Goal: Task Accomplishment & Management: Use online tool/utility

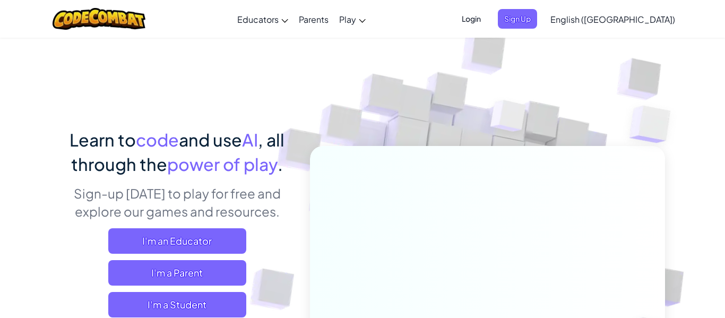
click at [709, 62] on img at bounding box center [480, 233] width 589 height 589
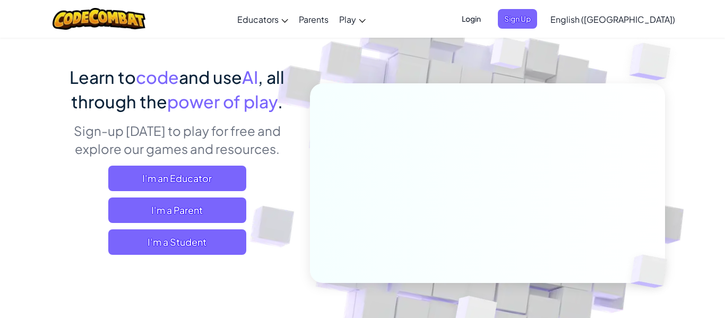
scroll to position [64, 0]
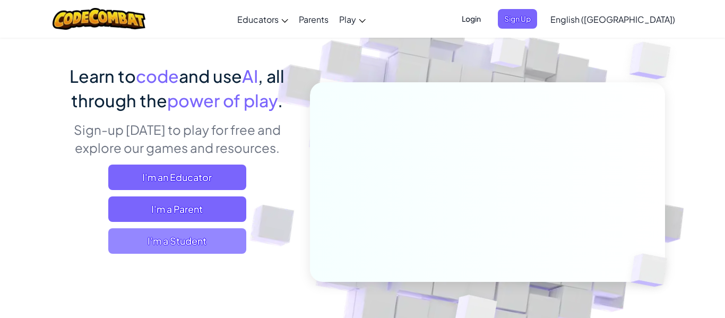
click at [194, 237] on span "I'm a Student" at bounding box center [177, 240] width 138 height 25
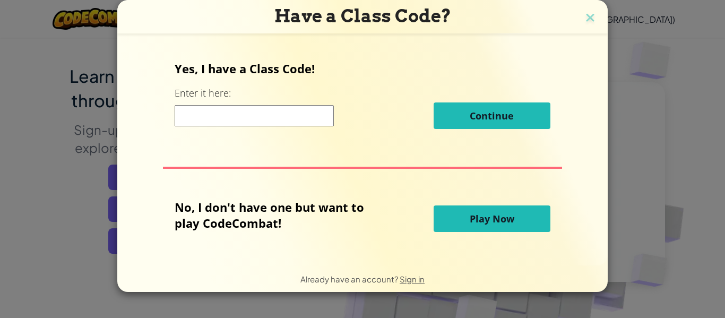
click at [453, 222] on button "Play Now" at bounding box center [491, 218] width 117 height 27
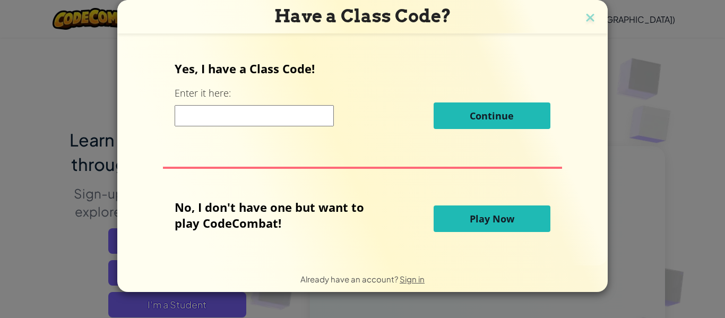
click at [453, 222] on button "Play Now" at bounding box center [491, 218] width 117 height 27
click at [500, 222] on span "Play Now" at bounding box center [492, 218] width 45 height 13
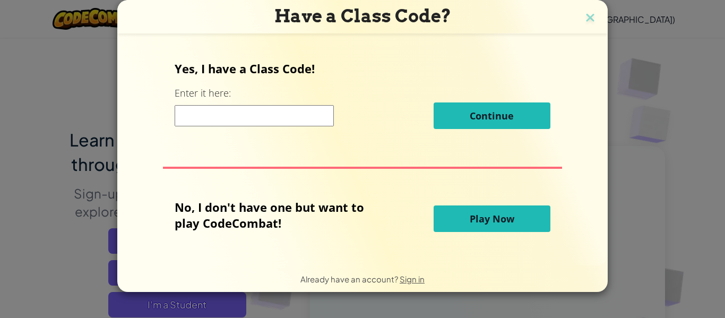
click at [500, 222] on span "Play Now" at bounding box center [492, 218] width 45 height 13
click at [491, 111] on span "Continue" at bounding box center [492, 115] width 44 height 13
click at [480, 203] on div "No, I don't have one but want to play CodeCombat! Play Now" at bounding box center [362, 218] width 375 height 39
click at [532, 233] on div "No, I don't have one but want to play CodeCombat! Play Now" at bounding box center [362, 218] width 375 height 39
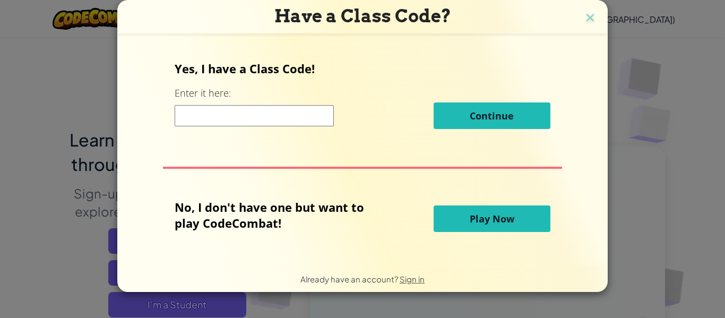
click at [519, 221] on button "Play Now" at bounding box center [491, 218] width 117 height 27
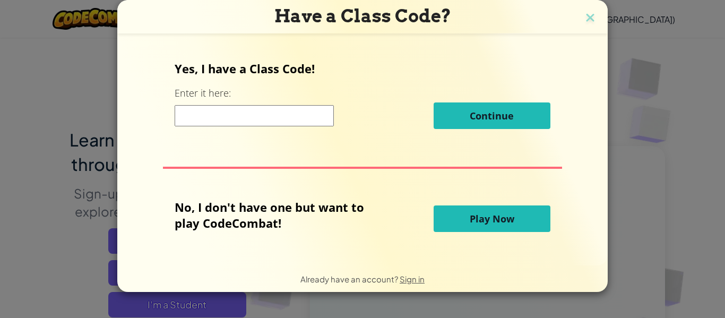
click at [519, 221] on button "Play Now" at bounding box center [491, 218] width 117 height 27
click at [537, 217] on button "Play Now" at bounding box center [491, 218] width 117 height 27
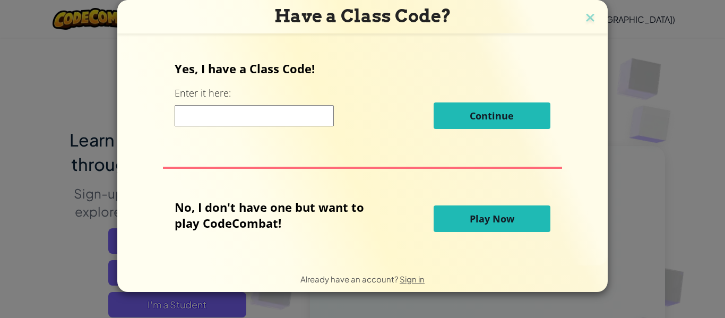
click at [537, 217] on button "Play Now" at bounding box center [491, 218] width 117 height 27
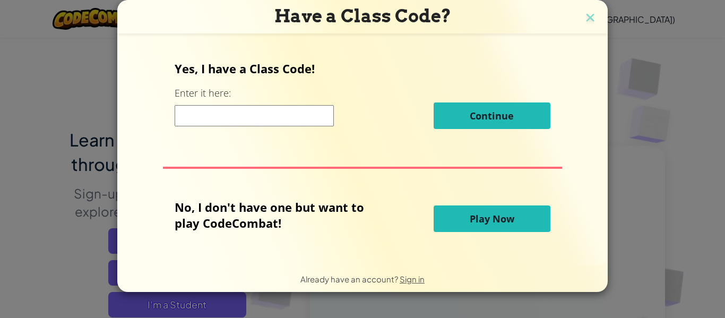
click at [537, 217] on button "Play Now" at bounding box center [491, 218] width 117 height 27
click at [480, 218] on span "Play Now" at bounding box center [492, 218] width 45 height 13
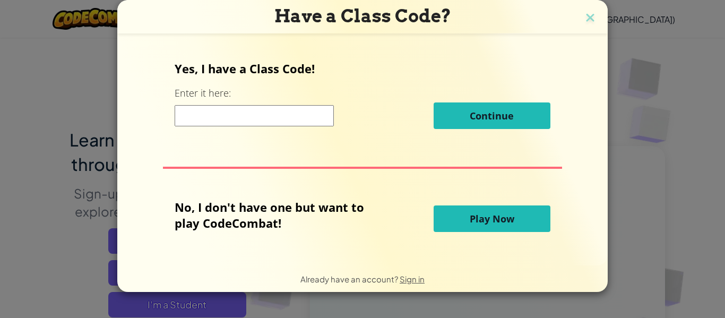
click at [480, 218] on span "Play Now" at bounding box center [492, 218] width 45 height 13
click button "Play Now" at bounding box center [491, 218] width 117 height 27
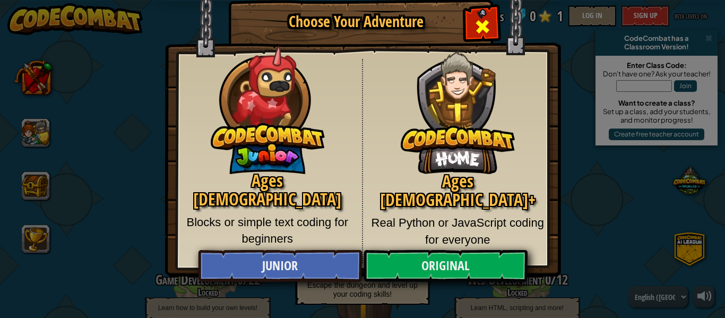
click at [475, 12] on div "Close modal" at bounding box center [481, 24] width 33 height 33
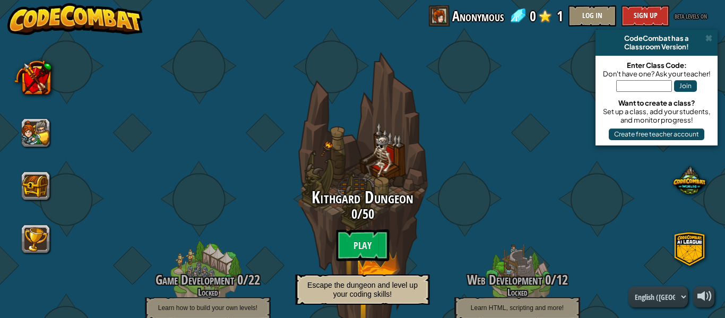
click at [441, 11] on span at bounding box center [439, 15] width 21 height 21
click at [458, 19] on span "Anonymous" at bounding box center [477, 15] width 51 height 21
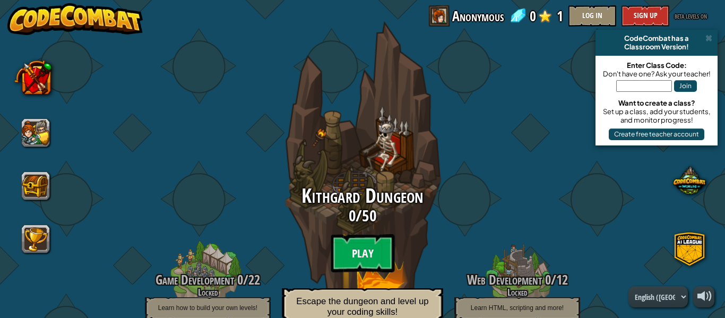
click at [353, 251] on btn "Play" at bounding box center [363, 253] width 64 height 38
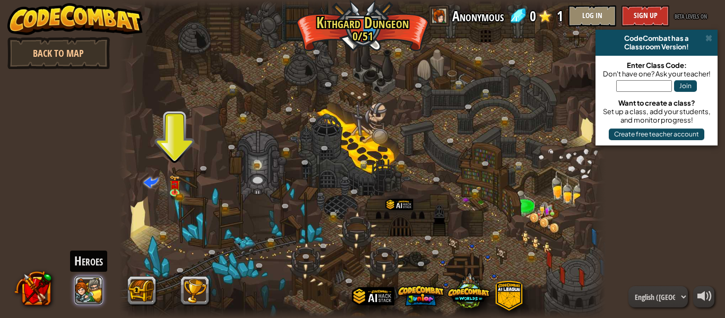
click at [84, 292] on button at bounding box center [89, 290] width 29 height 29
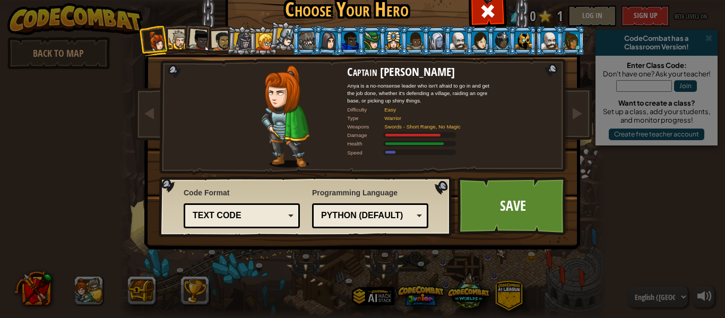
click at [441, 41] on div at bounding box center [437, 40] width 16 height 17
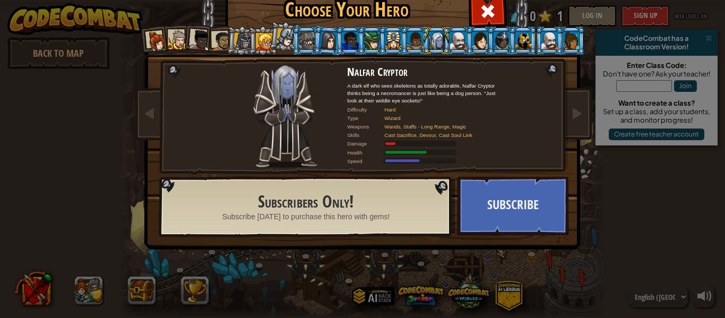
click at [276, 45] on div at bounding box center [285, 37] width 19 height 19
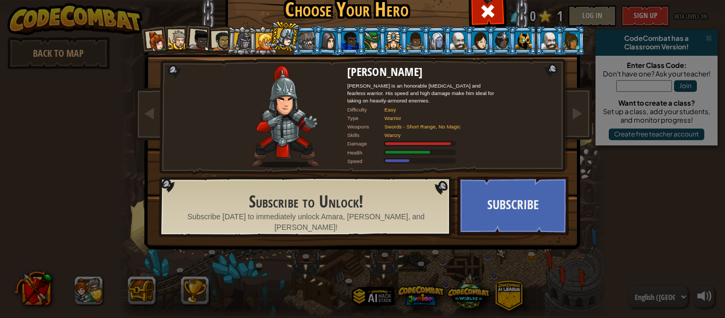
click at [202, 46] on div at bounding box center [199, 40] width 21 height 21
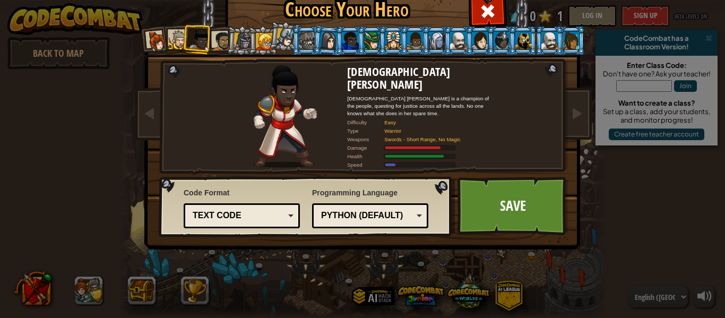
click at [524, 41] on div at bounding box center [523, 40] width 16 height 17
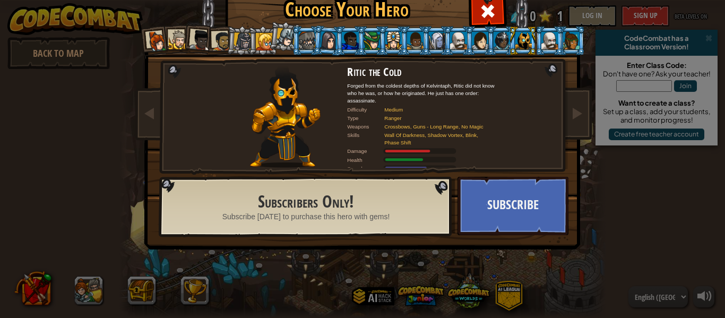
click at [158, 41] on div at bounding box center [156, 41] width 21 height 21
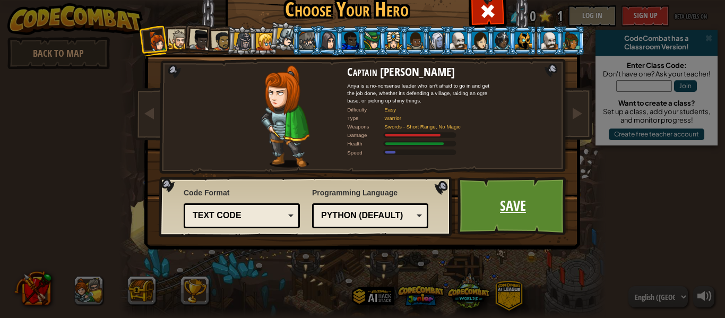
click at [520, 204] on link "Save" at bounding box center [512, 206] width 111 height 58
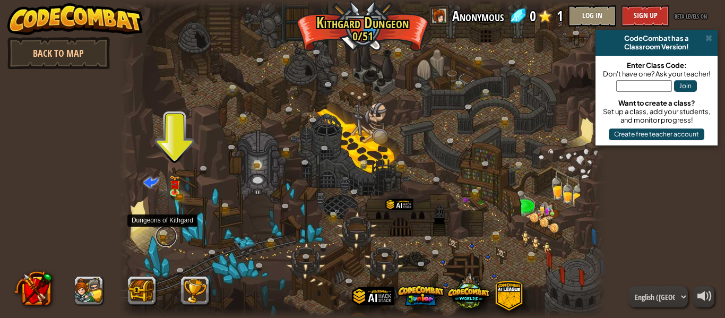
click at [162, 237] on link at bounding box center [165, 235] width 21 height 21
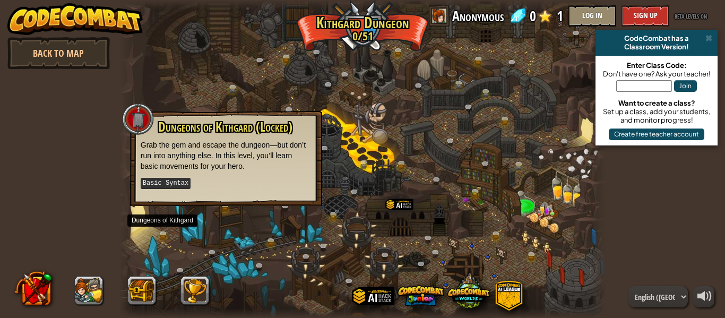
click at [109, 203] on div "powered by Back to Map CodeCombat has a Classroom Version! Enter Class Code: Do…" at bounding box center [362, 159] width 725 height 318
click at [710, 41] on span at bounding box center [708, 38] width 7 height 8
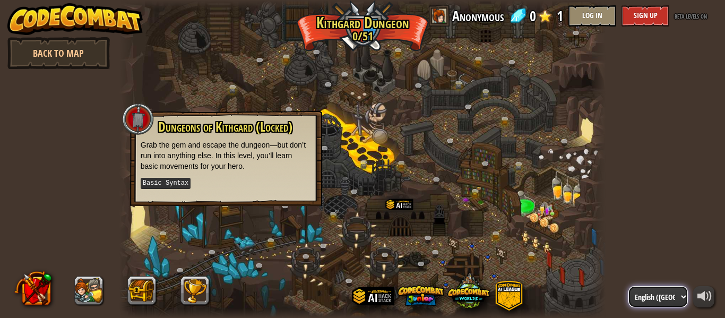
click at [666, 302] on select "English ([GEOGRAPHIC_DATA]) English ([GEOGRAPHIC_DATA]) 简体中文 繁體中文 русский españ…" at bounding box center [657, 296] width 59 height 21
click at [543, 197] on div at bounding box center [362, 159] width 486 height 318
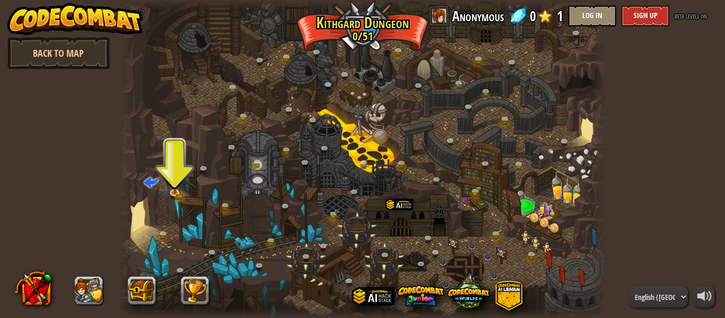
click at [167, 182] on div at bounding box center [362, 159] width 486 height 318
click at [176, 187] on img at bounding box center [174, 180] width 11 height 24
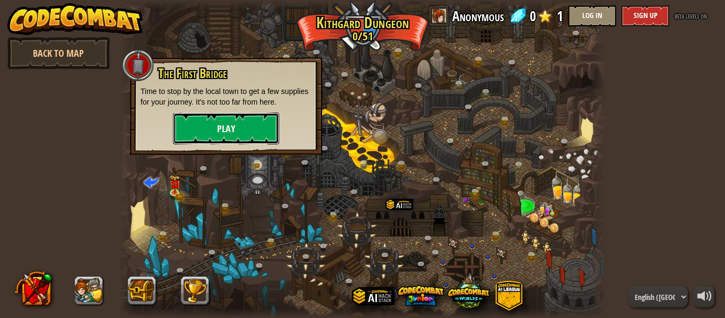
click at [246, 123] on button "Play" at bounding box center [226, 128] width 106 height 32
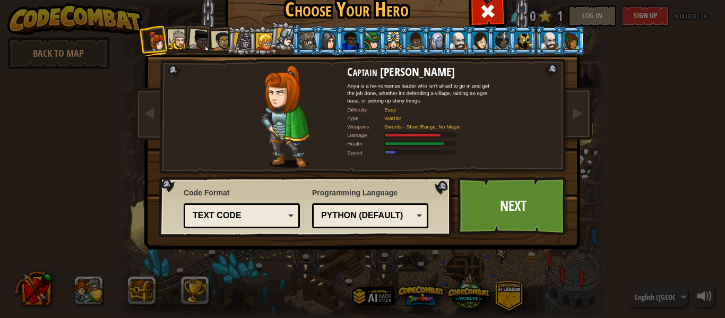
click at [223, 48] on div at bounding box center [222, 41] width 20 height 20
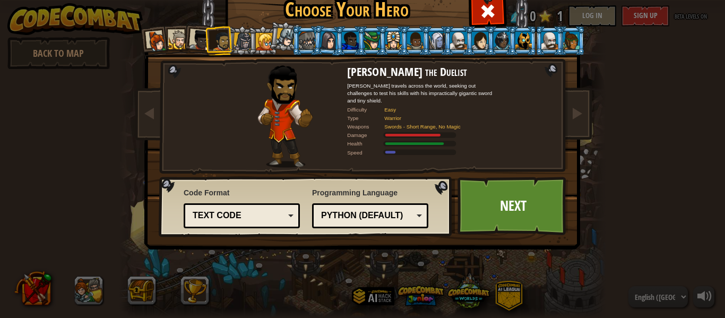
click at [158, 38] on div at bounding box center [156, 41] width 21 height 21
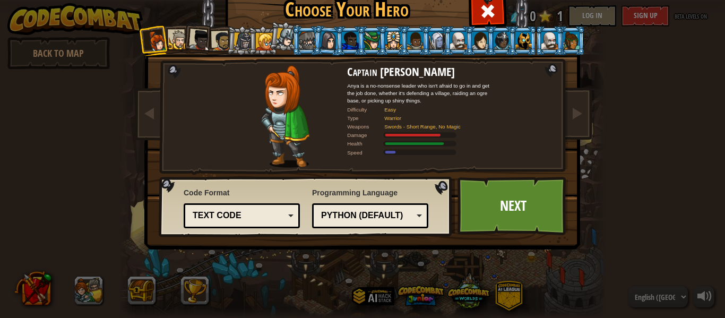
click at [223, 48] on div at bounding box center [222, 41] width 20 height 20
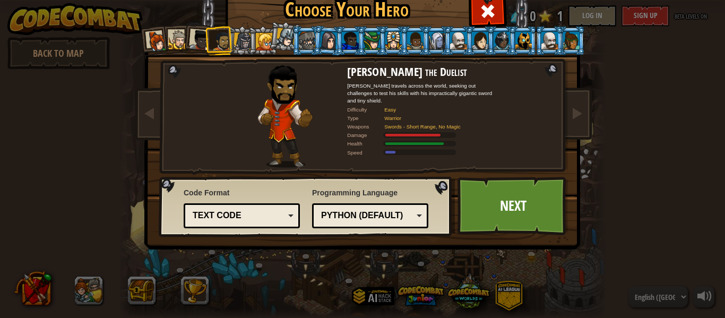
click at [160, 43] on div at bounding box center [156, 41] width 21 height 21
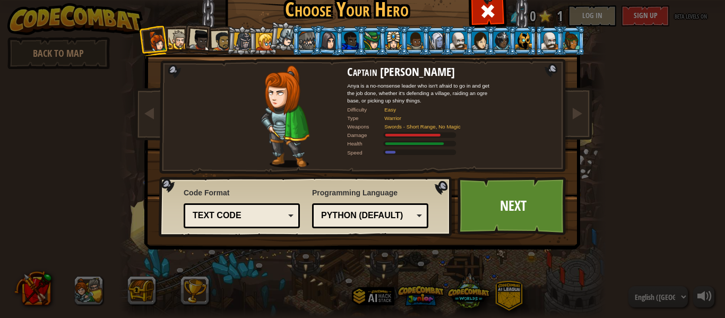
click at [458, 46] on div at bounding box center [458, 40] width 16 height 17
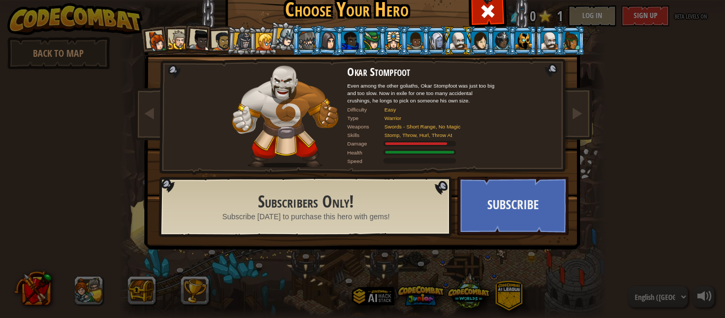
click at [571, 42] on div at bounding box center [571, 40] width 16 height 17
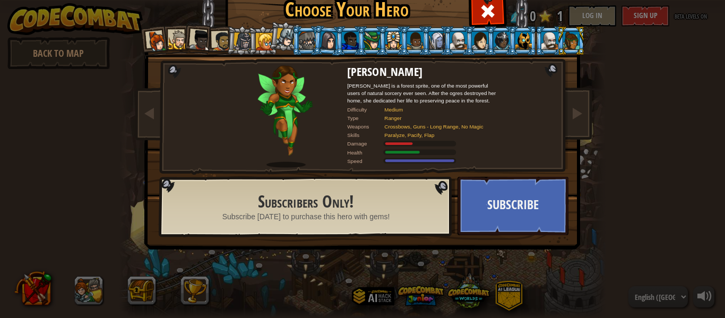
click at [156, 45] on div at bounding box center [156, 41] width 21 height 21
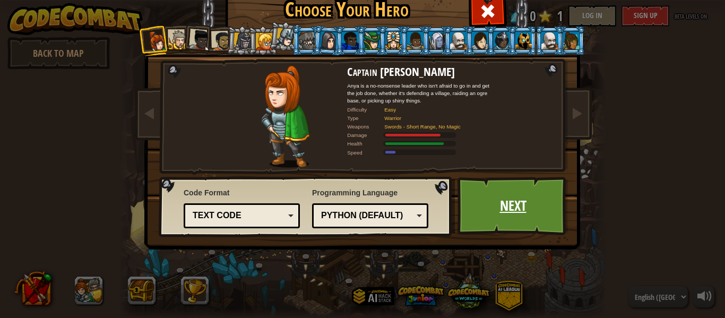
click at [501, 192] on link "Next" at bounding box center [512, 206] width 111 height 58
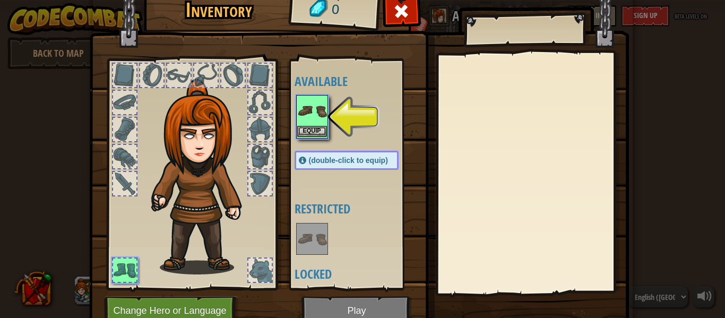
click at [318, 120] on img at bounding box center [312, 111] width 30 height 30
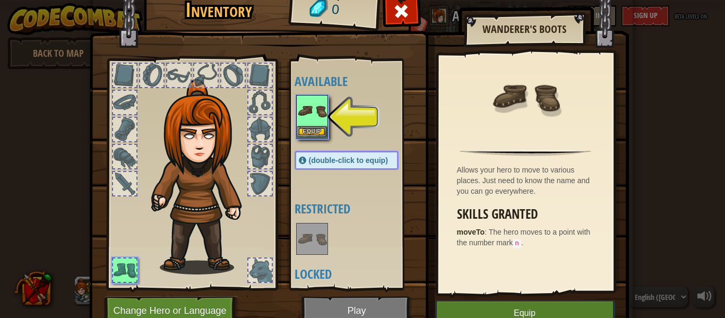
click at [254, 193] on div at bounding box center [259, 183] width 23 height 23
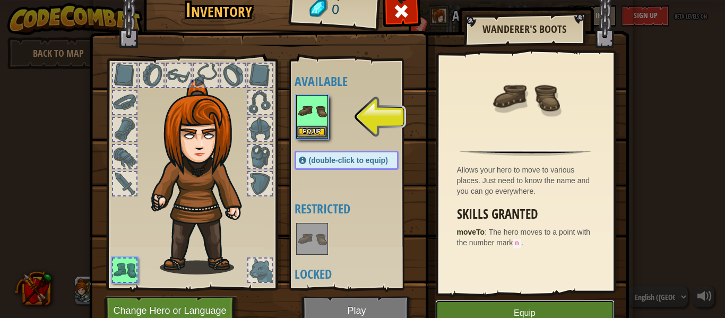
click at [505, 306] on button "Equip" at bounding box center [524, 313] width 179 height 27
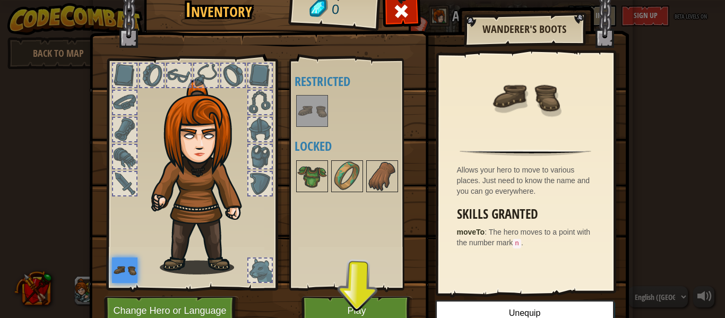
click at [186, 69] on div at bounding box center [178, 75] width 23 height 23
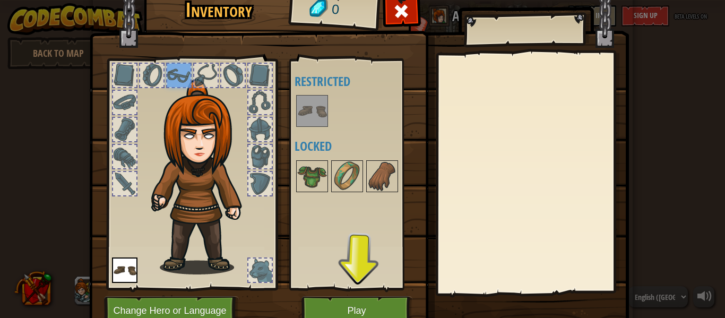
click at [127, 72] on div at bounding box center [124, 75] width 23 height 23
click at [312, 169] on img at bounding box center [312, 176] width 30 height 30
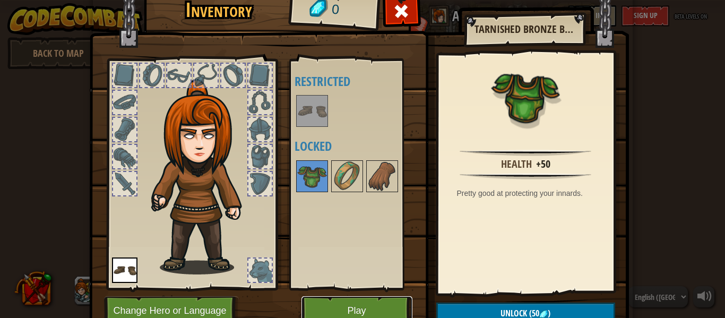
click at [360, 302] on button "Play" at bounding box center [356, 310] width 111 height 29
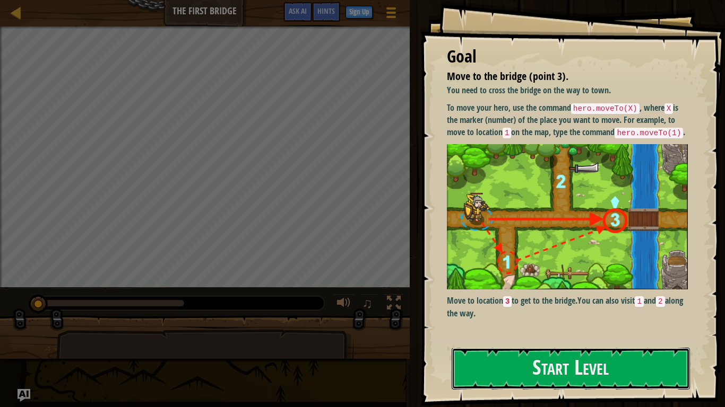
click at [515, 317] on button "Start Level" at bounding box center [570, 369] width 238 height 42
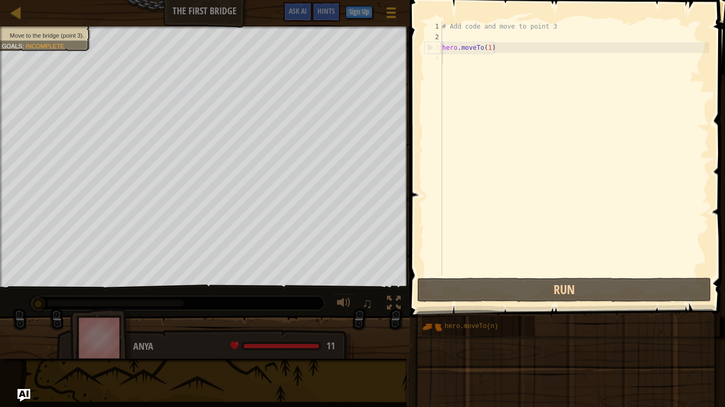
click at [494, 317] on div "Goal Move to the bridge (point 3). You need to cross the bridge on the way to t…" at bounding box center [362, 203] width 725 height 407
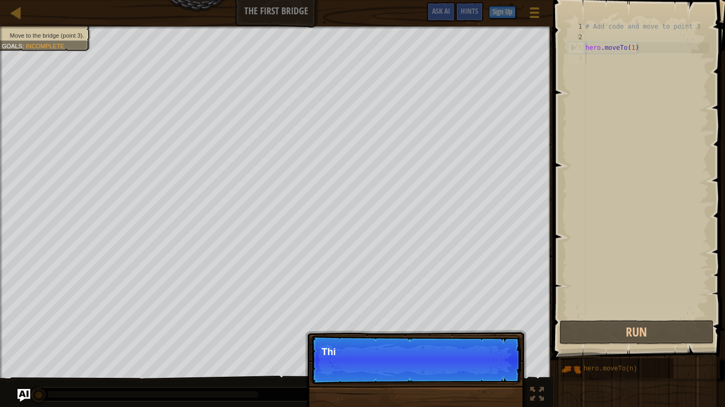
scroll to position [5, 0]
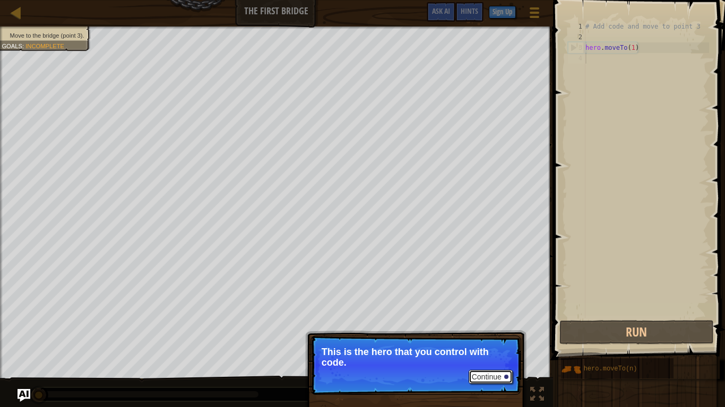
click at [491, 317] on button "Continue" at bounding box center [490, 377] width 44 height 14
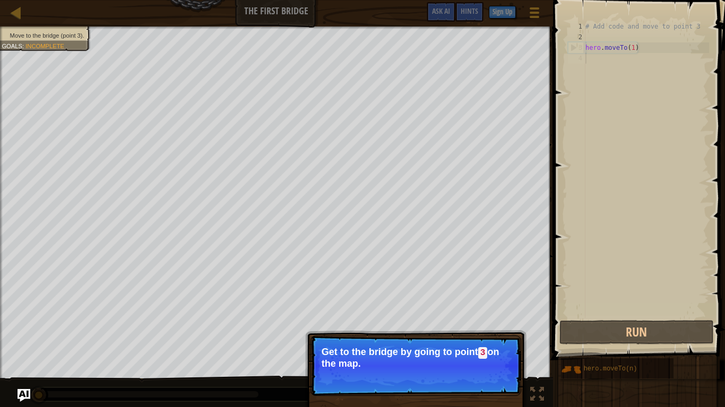
click at [488, 317] on button "Continue" at bounding box center [490, 378] width 44 height 14
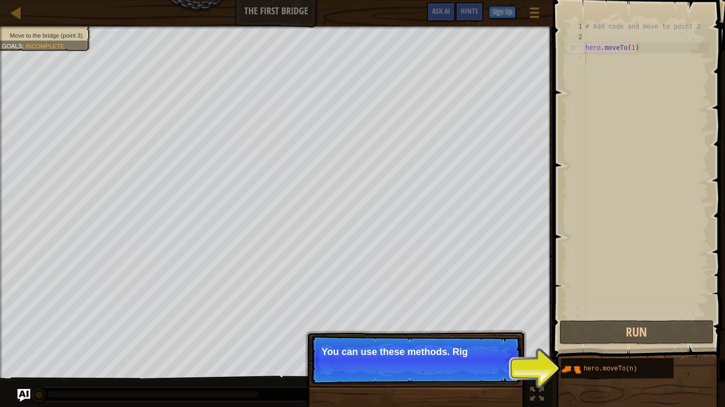
click at [488, 317] on p "Continue You can use these methods. Rig" at bounding box center [415, 360] width 211 height 49
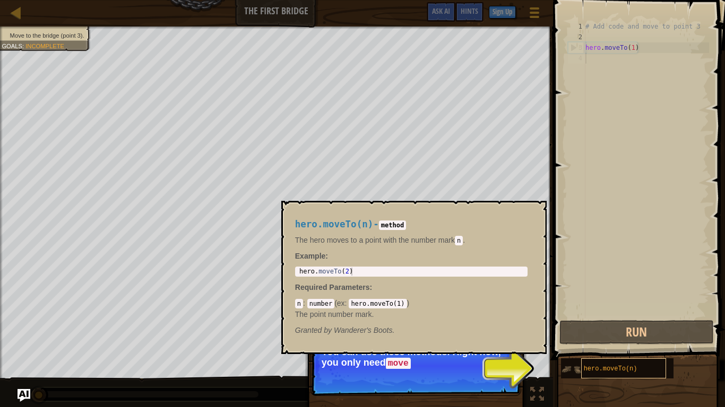
click at [613, 317] on div "hero.moveTo(n)" at bounding box center [623, 369] width 85 height 20
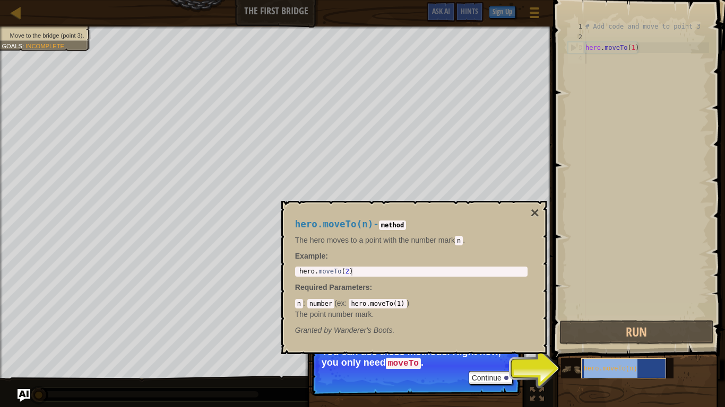
click at [613, 317] on div "hero.moveTo(n)" at bounding box center [623, 369] width 85 height 20
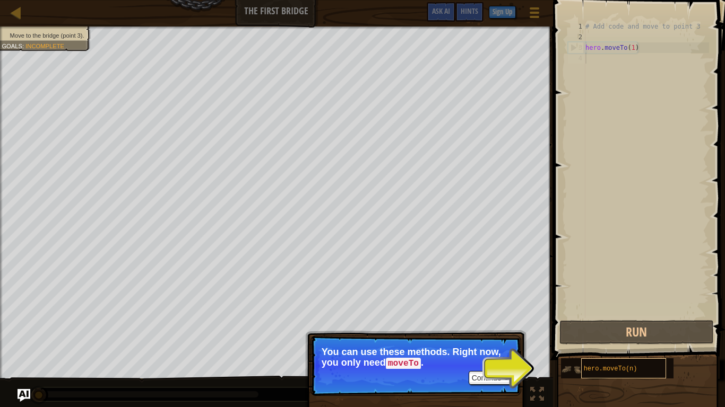
click at [613, 317] on div "hero.moveTo(n)" at bounding box center [623, 369] width 85 height 20
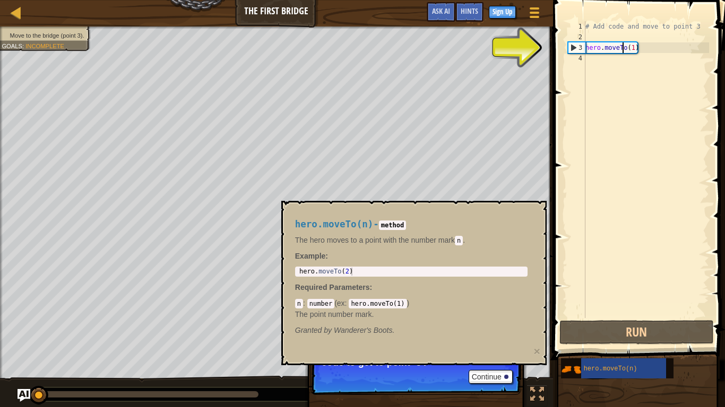
click at [623, 49] on div "# Add code and move to point 3 hero . moveTo ( 1 )" at bounding box center [646, 180] width 126 height 318
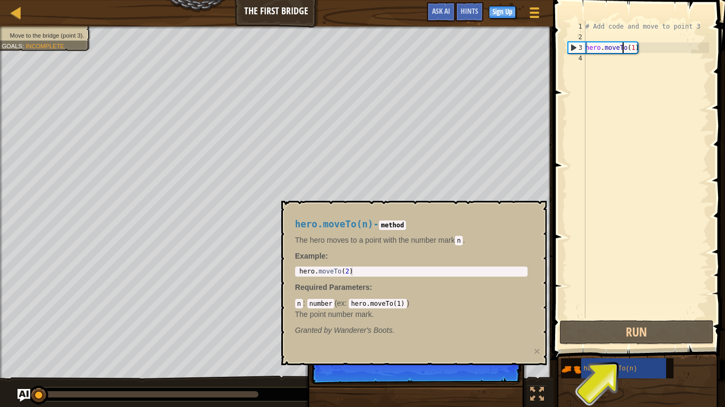
click at [577, 49] on div "3" at bounding box center [576, 47] width 17 height 11
type textarea "hero.moveTo(1)"
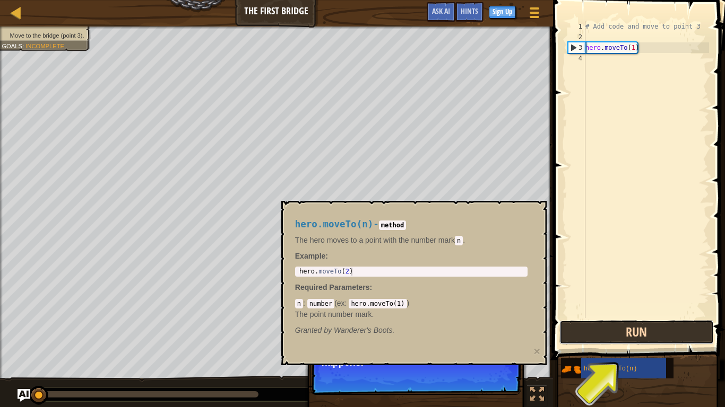
click at [647, 317] on button "Run" at bounding box center [636, 332] width 154 height 24
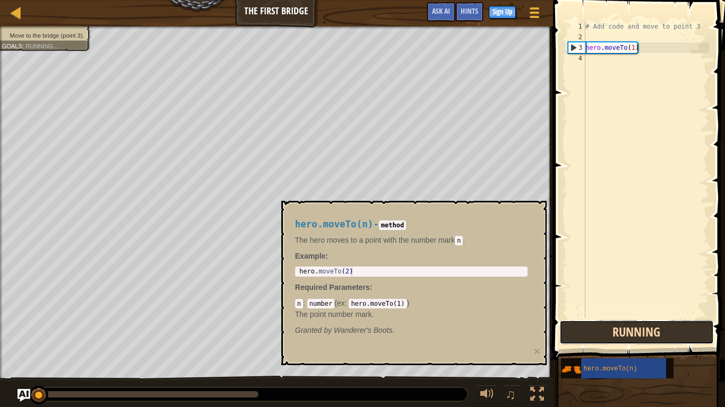
click at [647, 317] on button "Running" at bounding box center [636, 332] width 154 height 24
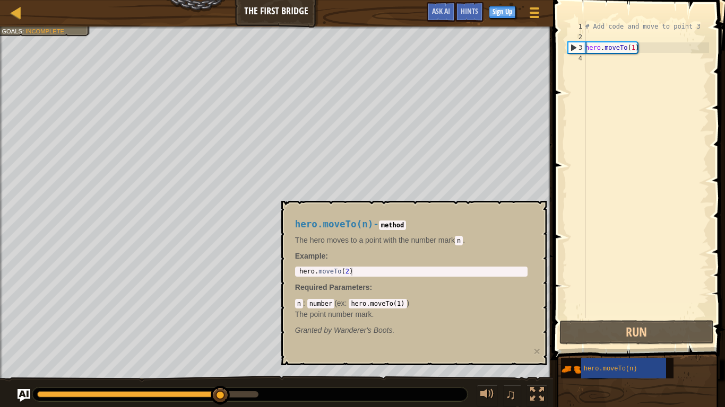
click at [580, 59] on div "4" at bounding box center [577, 58] width 18 height 11
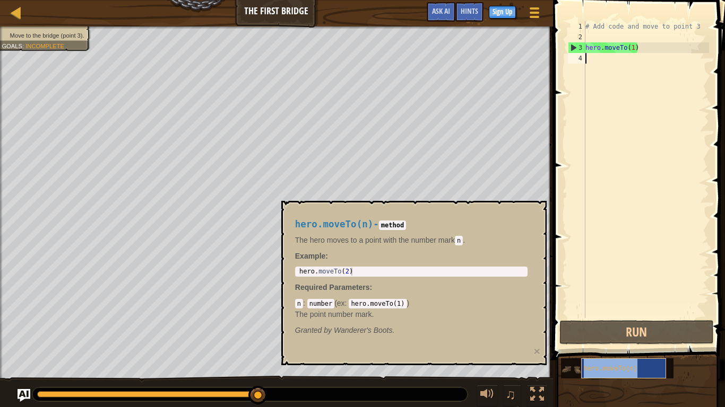
click at [600, 317] on span "hero.moveTo(n)" at bounding box center [611, 369] width 54 height 7
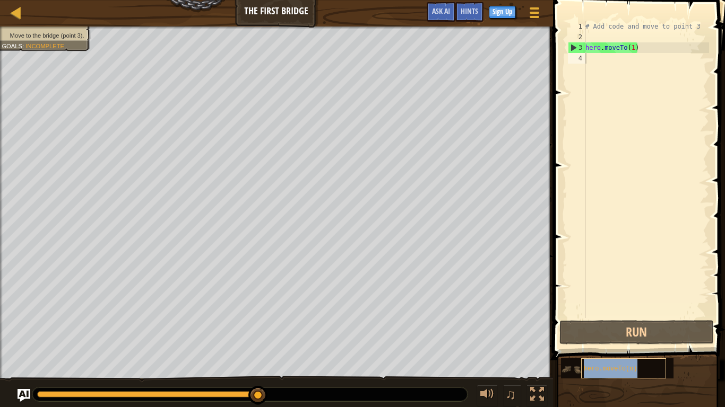
click at [624, 317] on span "hero.moveTo(n)" at bounding box center [611, 369] width 54 height 7
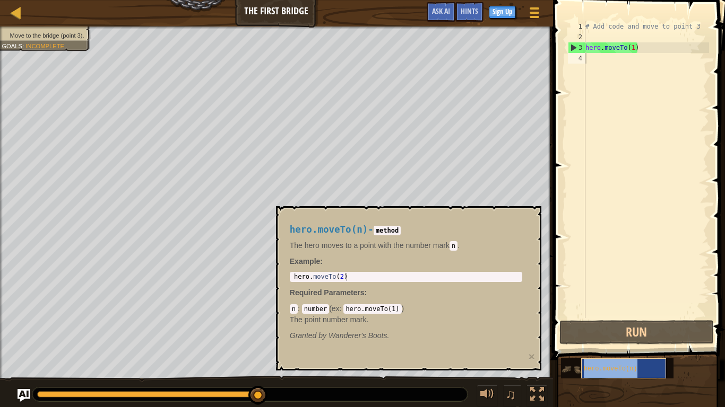
click at [624, 317] on span "hero.moveTo(n)" at bounding box center [611, 369] width 54 height 7
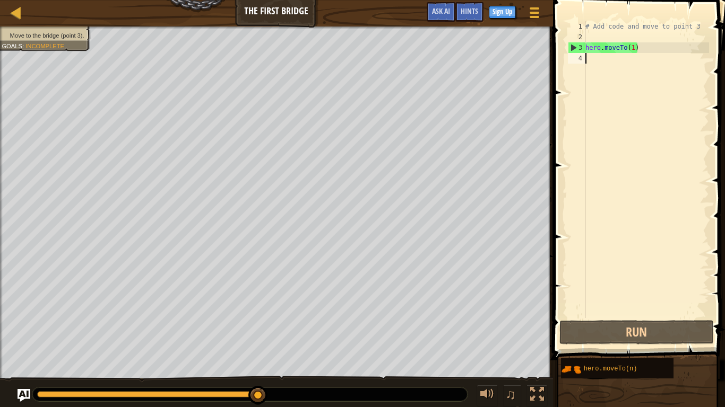
click at [601, 42] on div "# Add code and move to point 3 hero . moveTo ( 1 )" at bounding box center [646, 180] width 126 height 318
click at [577, 50] on div "3" at bounding box center [576, 47] width 17 height 11
click at [573, 49] on div "3" at bounding box center [576, 47] width 17 height 11
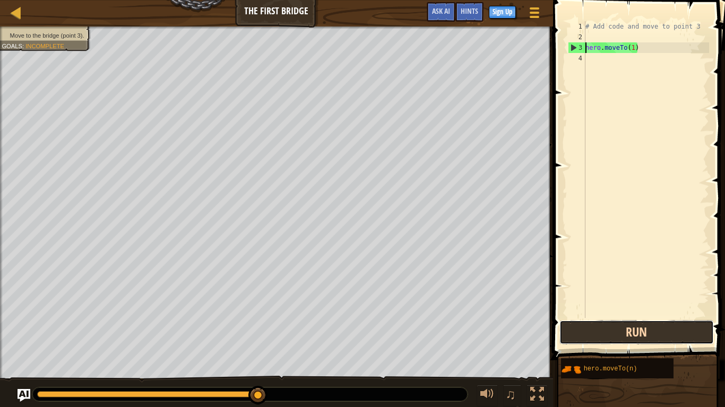
click at [637, 317] on button "Run" at bounding box center [636, 332] width 154 height 24
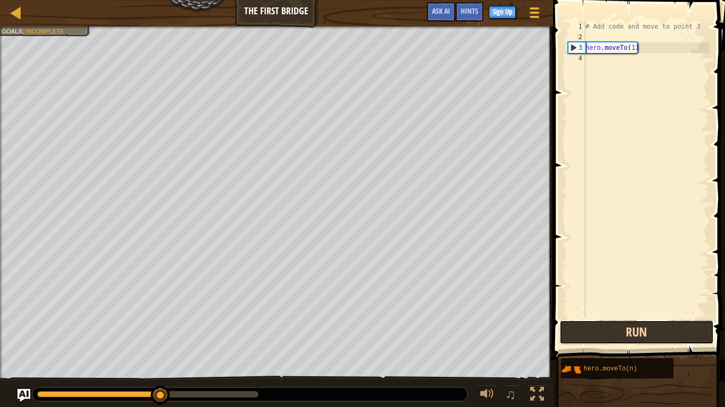
click at [635, 317] on button "Run" at bounding box center [636, 332] width 154 height 24
click at [635, 317] on button "Running" at bounding box center [636, 332] width 154 height 24
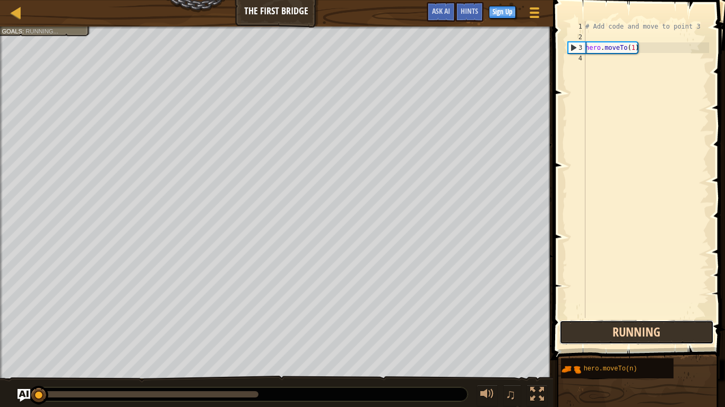
click at [635, 317] on button "Running" at bounding box center [636, 332] width 154 height 24
click at [620, 317] on button "Run" at bounding box center [636, 332] width 154 height 24
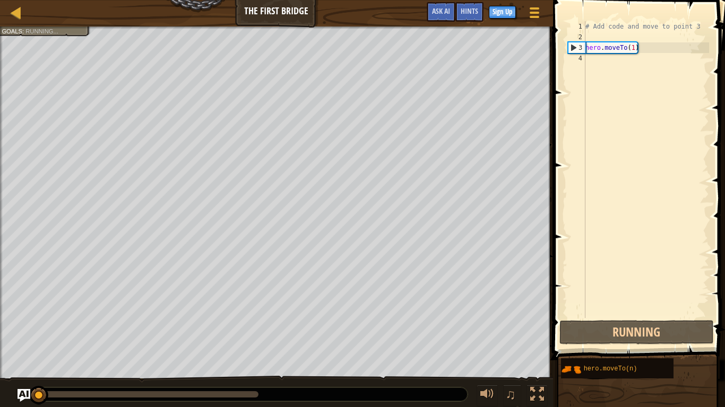
click at [571, 49] on div "3" at bounding box center [576, 47] width 17 height 11
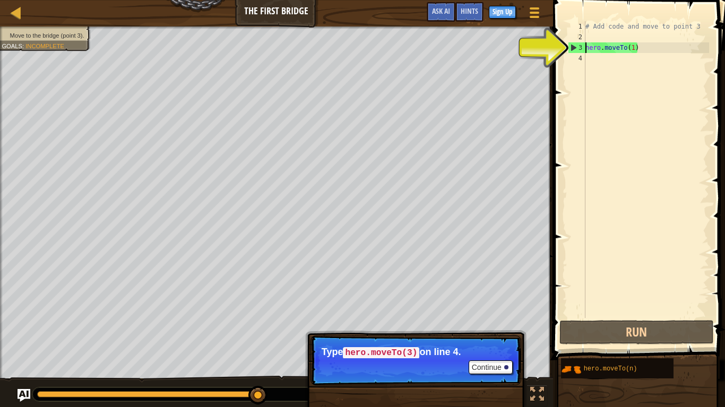
click at [571, 49] on div "3" at bounding box center [576, 47] width 17 height 11
type textarea "hero.moveTo(1)"
click at [472, 317] on button "Continue" at bounding box center [490, 368] width 44 height 14
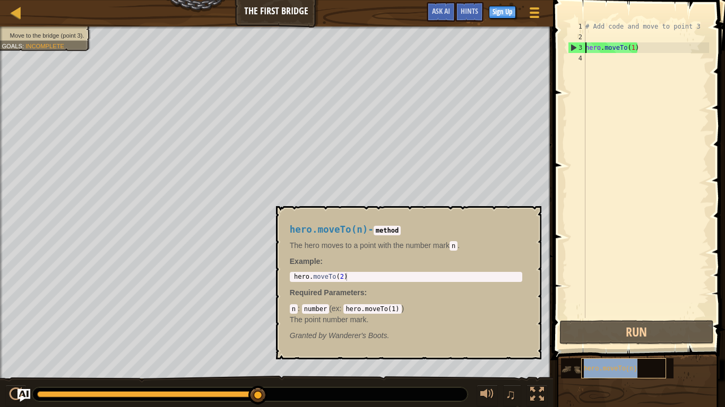
click at [598, 317] on span "hero.moveTo(n)" at bounding box center [611, 369] width 54 height 7
click at [383, 302] on div "hero.moveTo(n) - method The hero moves to a point with the number [PERSON_NAME]…" at bounding box center [405, 283] width 247 height 136
type textarea "hero.moveTo(2)"
drag, startPoint x: 313, startPoint y: 276, endPoint x: 344, endPoint y: 283, distance: 32.1
click at [344, 283] on div "hero.moveTo(n) - method The hero moves to a point with the number [PERSON_NAME]…" at bounding box center [405, 283] width 247 height 136
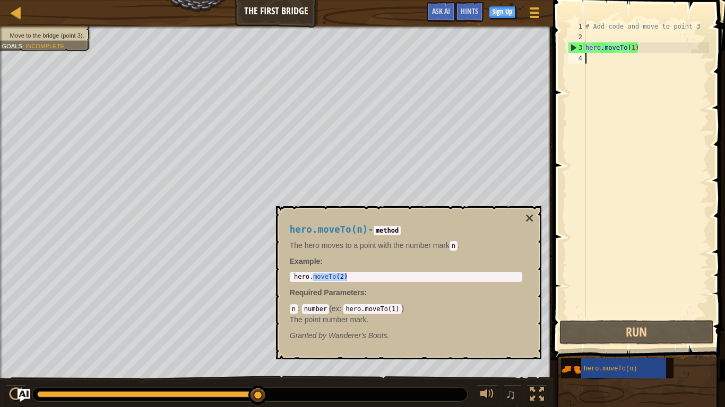
click at [632, 111] on div "# Add code and move to point 3 hero . moveTo ( 1 )" at bounding box center [646, 180] width 126 height 318
click at [335, 282] on div "hero.moveTo(2) 1 hero . moveTo ( 2 ) הההההההההההההההההההההההההההההההההההההההההה…" at bounding box center [406, 277] width 232 height 10
click at [590, 65] on div "# Add code and move to point 3 hero . moveTo ( 1 )" at bounding box center [646, 180] width 126 height 318
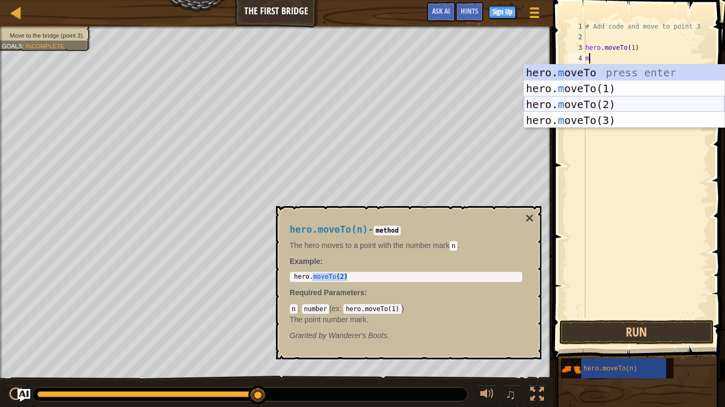
click at [590, 101] on div "hero. m oveTo press enter hero. m oveTo(1) press enter hero. m oveTo(2) press e…" at bounding box center [624, 112] width 201 height 95
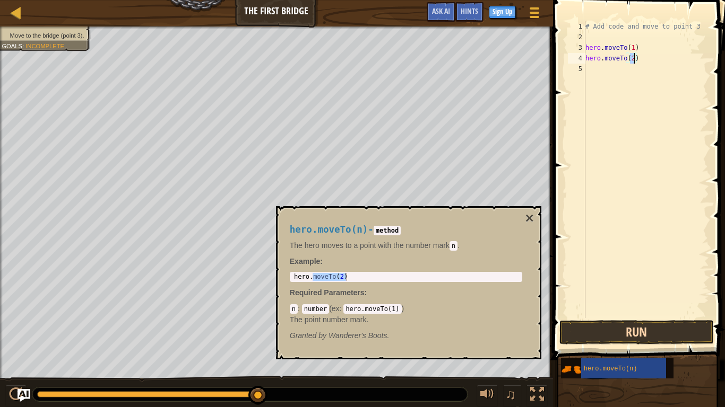
type textarea "hero.moveTo(2)"
click at [602, 317] on button "Run" at bounding box center [636, 332] width 154 height 24
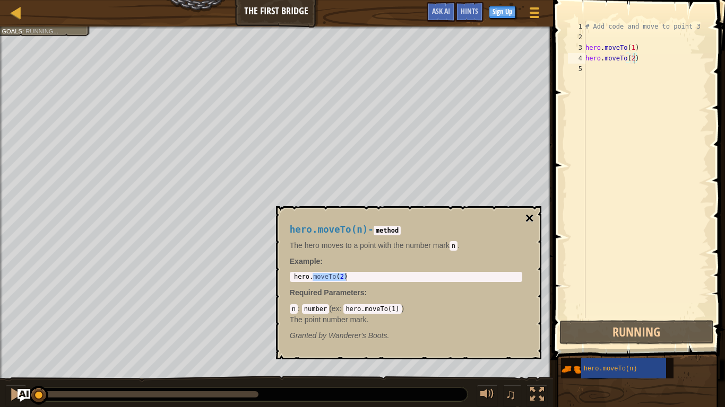
click at [527, 214] on button "×" at bounding box center [529, 218] width 8 height 15
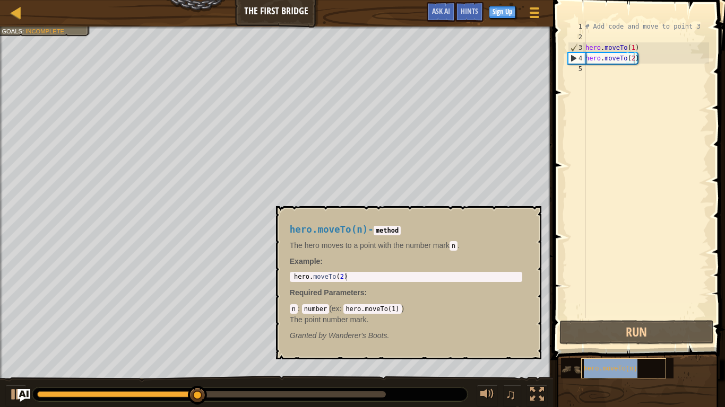
click at [603, 317] on div "hero.moveTo(n)" at bounding box center [623, 369] width 85 height 20
click at [575, 67] on div "5" at bounding box center [577, 69] width 18 height 11
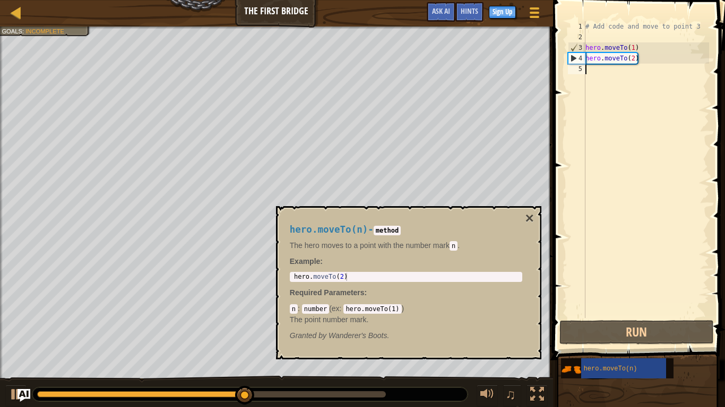
click at [601, 71] on div "# Add code and move to point 3 hero . moveTo ( 1 ) hero . moveTo ( 2 )" at bounding box center [646, 180] width 126 height 318
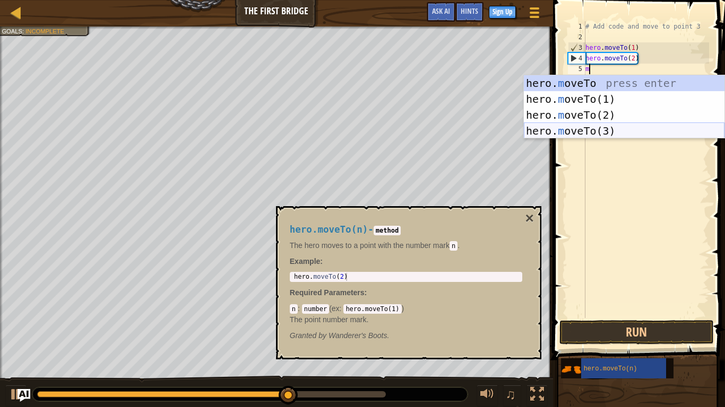
click at [590, 127] on div "hero. m oveTo press enter hero. m oveTo(1) press enter hero. m oveTo(2) press e…" at bounding box center [624, 122] width 201 height 95
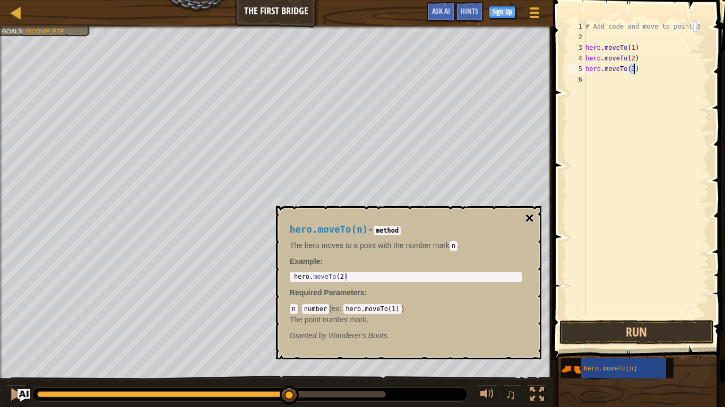
type textarea "hero.moveTo(3)"
click at [528, 214] on button "×" at bounding box center [529, 218] width 8 height 15
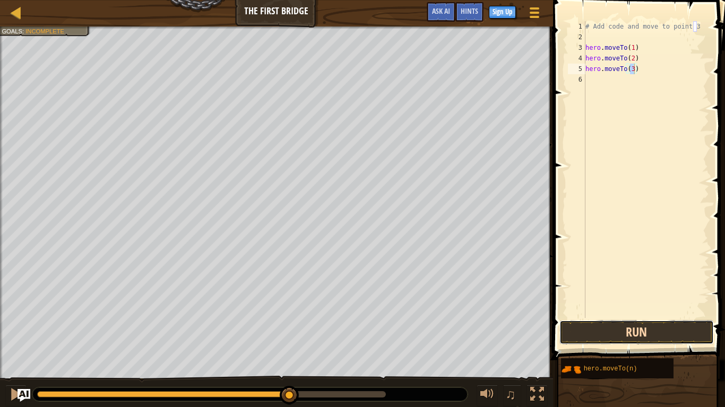
click at [614, 317] on button "Run" at bounding box center [636, 332] width 154 height 24
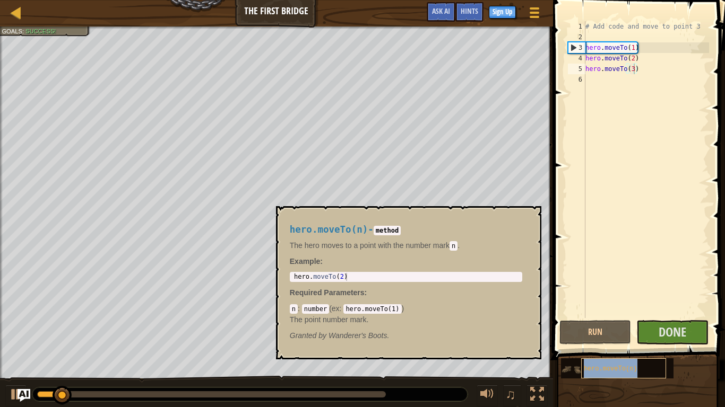
click at [605, 317] on span "hero.moveTo(n)" at bounding box center [611, 369] width 54 height 7
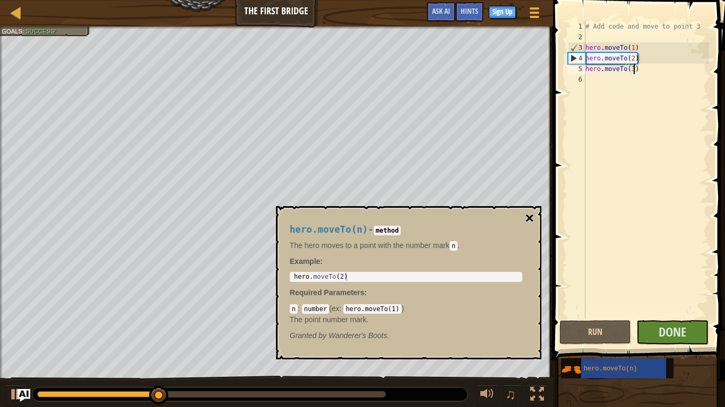
click at [526, 218] on button "×" at bounding box center [529, 218] width 8 height 15
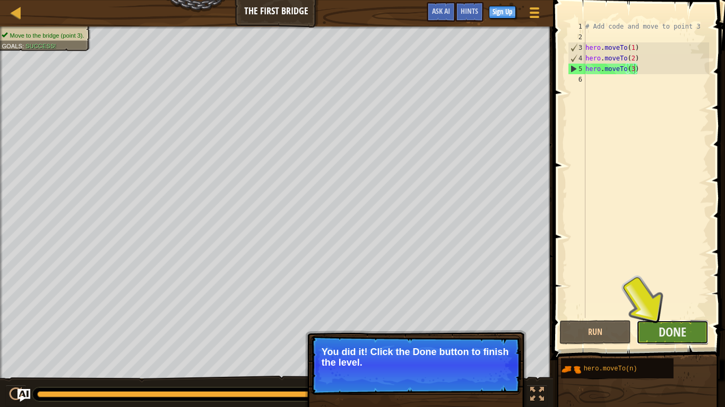
click at [654, 317] on button "Done" at bounding box center [672, 332] width 72 height 24
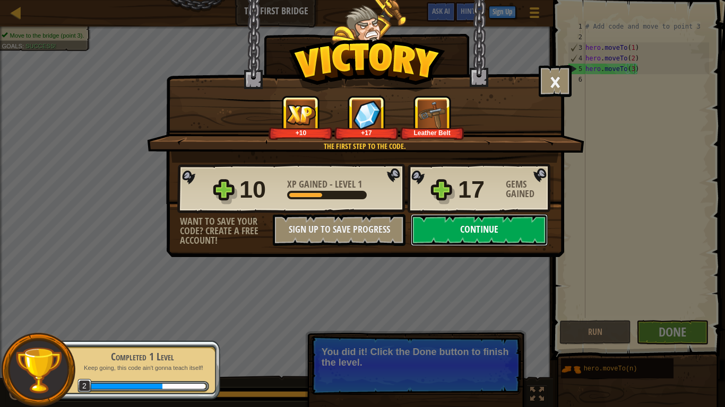
click at [502, 233] on button "Continue" at bounding box center [479, 230] width 137 height 32
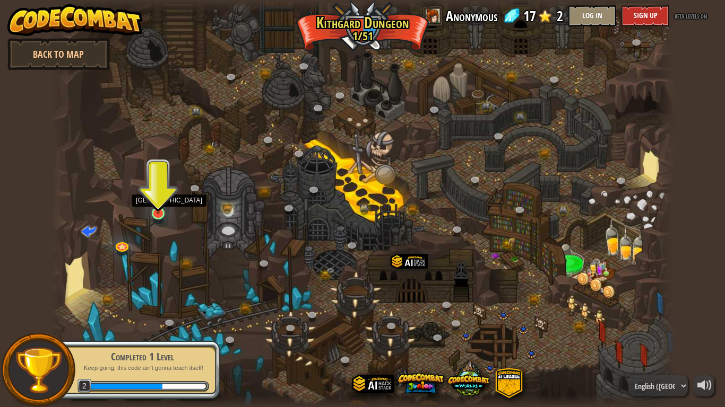
click at [152, 210] on img at bounding box center [158, 196] width 16 height 36
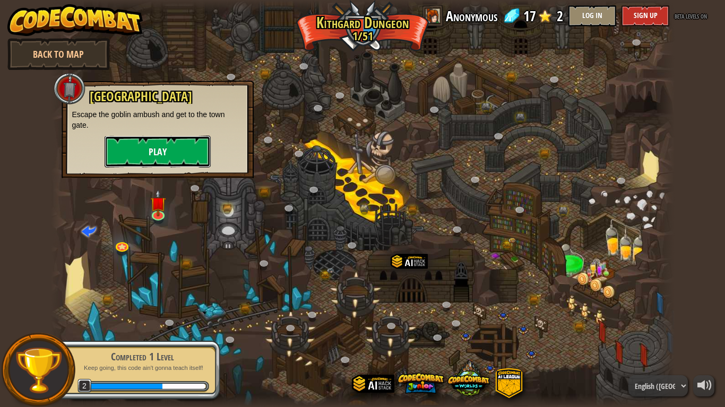
click at [162, 158] on button "Play" at bounding box center [158, 152] width 106 height 32
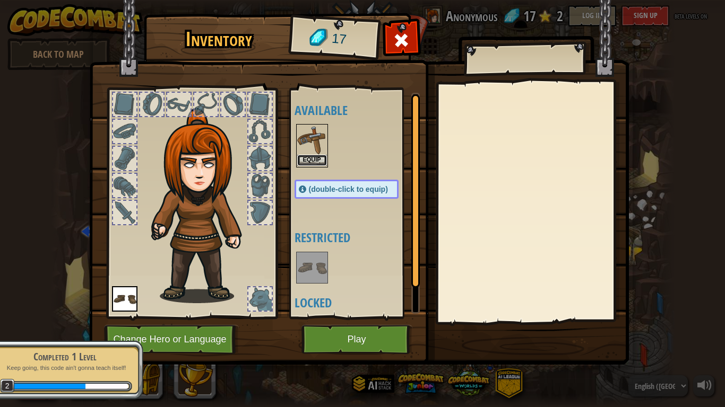
click at [313, 160] on button "Equip" at bounding box center [312, 160] width 30 height 11
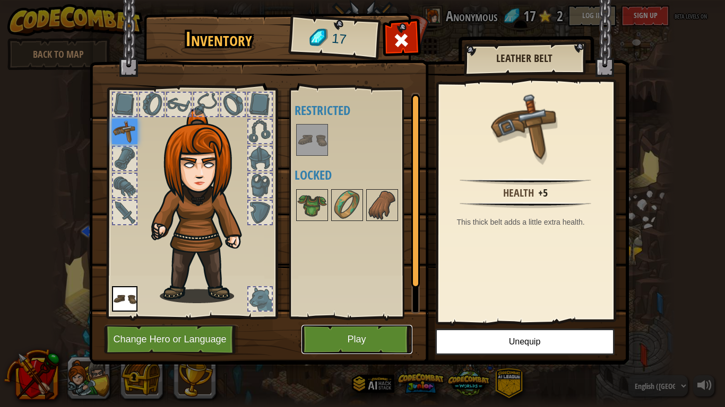
click at [368, 317] on button "Play" at bounding box center [356, 339] width 111 height 29
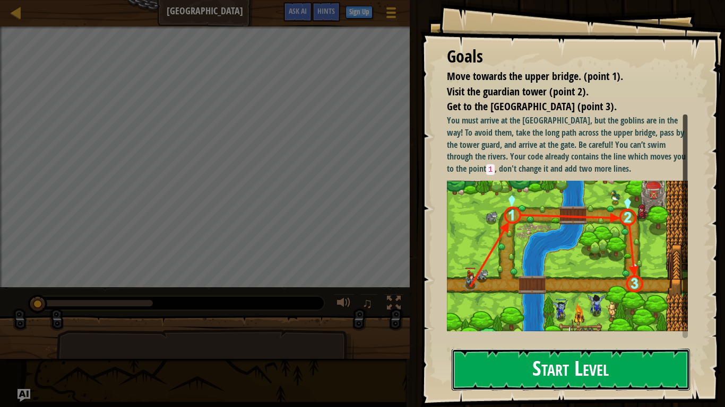
click at [547, 317] on button "Start Level" at bounding box center [570, 370] width 238 height 42
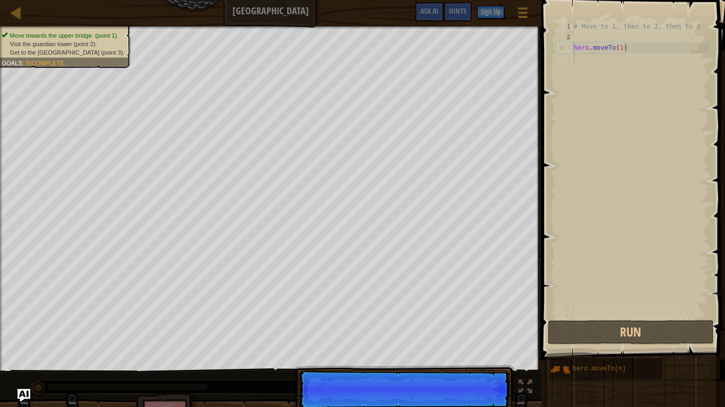
click at [590, 57] on div "# Move to 1, then to 2, then to 3 hero . moveTo ( 1 )" at bounding box center [639, 180] width 137 height 318
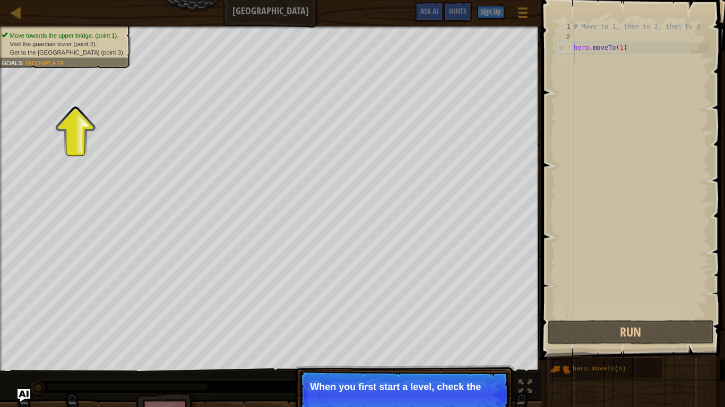
click at [434, 317] on p "Continue When you first start a level, check the" at bounding box center [404, 395] width 211 height 49
click at [434, 317] on p "Continue When you first start a level, check the goals." at bounding box center [404, 400] width 211 height 59
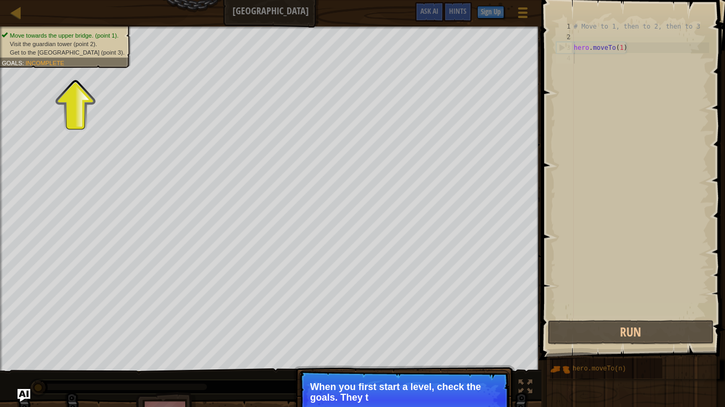
click at [434, 317] on p "Continue When you first start a level, check the goals. They t" at bounding box center [404, 400] width 211 height 59
click at [434, 317] on p "Continue When you first start a level, check the goals. They tell you" at bounding box center [404, 400] width 211 height 59
click at [434, 317] on p "Continue When you first start a level, check the goals. They tell you what y" at bounding box center [404, 400] width 211 height 59
click at [434, 317] on p "Continue When you first start a level, check the goals. They tell you what you …" at bounding box center [404, 400] width 211 height 59
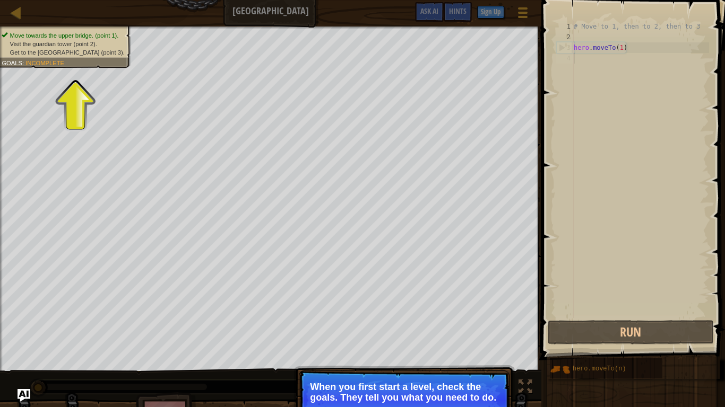
click at [434, 317] on p "Continue When you first start a level, check the goals. They tell you what you …" at bounding box center [404, 400] width 211 height 59
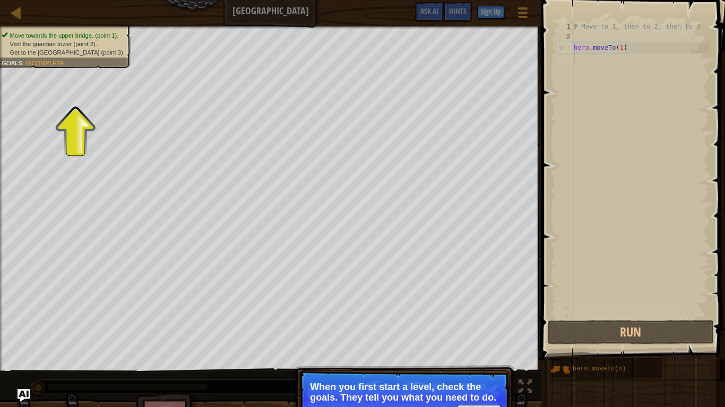
click at [434, 317] on p "Continue When you first start a level, check the goals. They tell you what you …" at bounding box center [404, 400] width 211 height 59
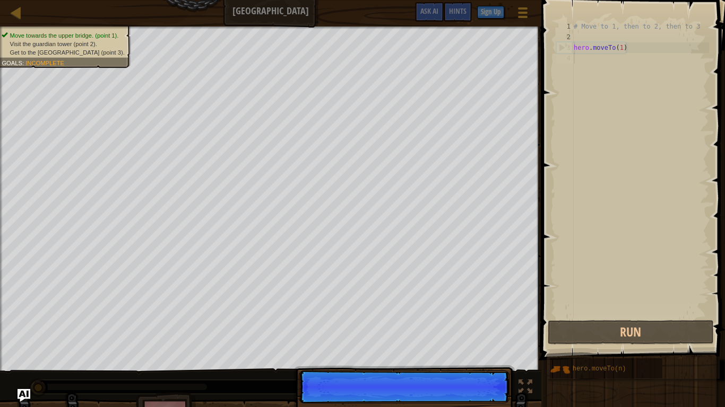
scroll to position [5, 0]
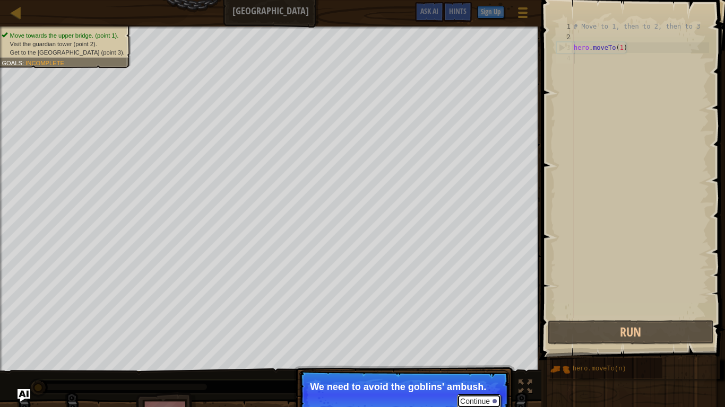
click at [480, 317] on button "Continue" at bounding box center [479, 402] width 44 height 14
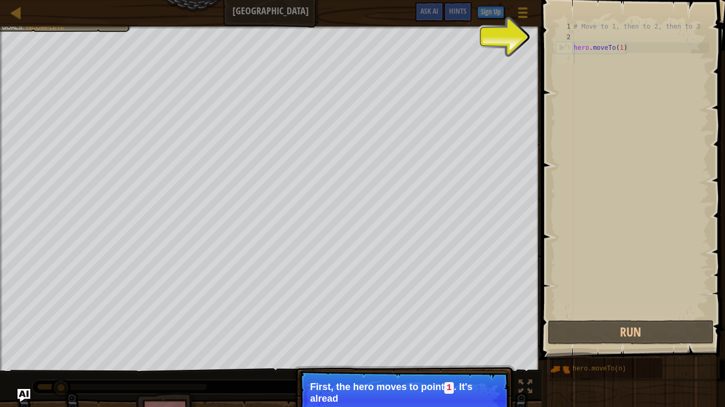
click at [480, 317] on p "First, the hero moves to point 1 . It's alread" at bounding box center [404, 393] width 188 height 22
click at [615, 236] on div "# Move to 1, then to 2, then to 3 hero . moveTo ( 1 )" at bounding box center [639, 180] width 137 height 318
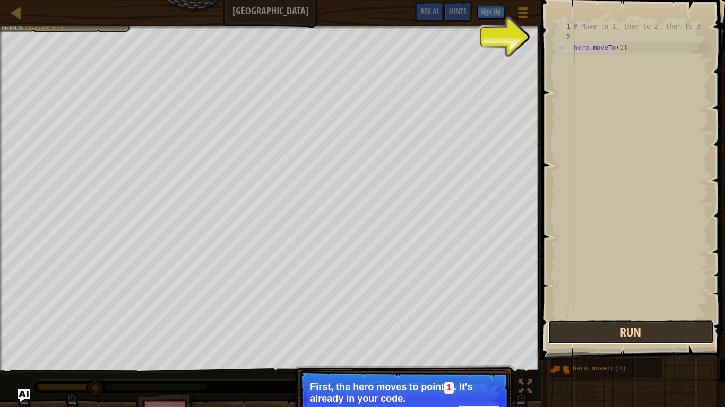
click at [636, 317] on button "Run" at bounding box center [630, 332] width 166 height 24
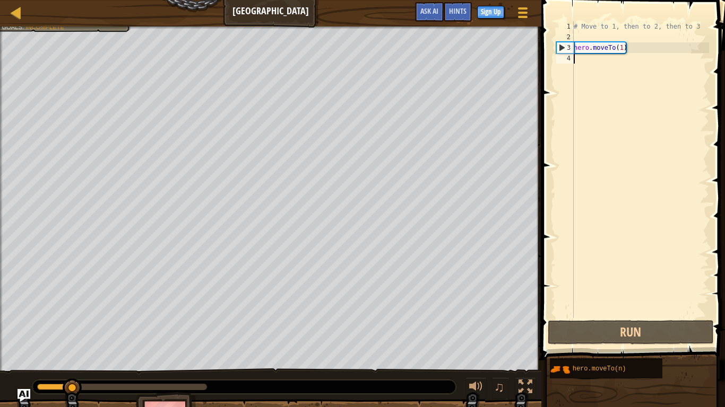
click at [578, 56] on div "# Move to 1, then to 2, then to 3 hero . moveTo ( 1 )" at bounding box center [639, 180] width 137 height 318
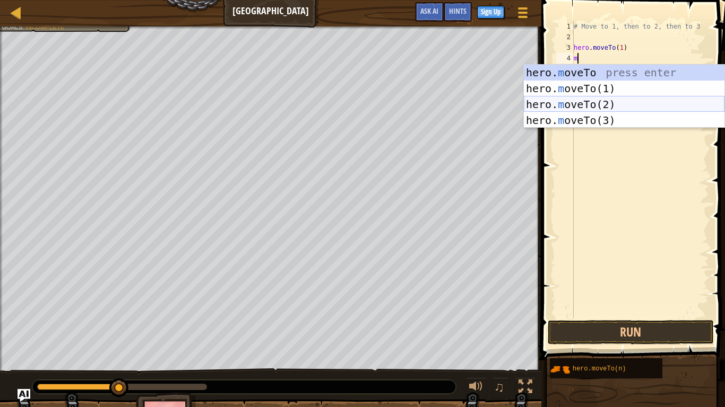
click at [599, 101] on div "hero. m oveTo press enter hero. m oveTo(1) press enter hero. m oveTo(2) press e…" at bounding box center [624, 112] width 201 height 95
type textarea "hero.moveTo(2)"
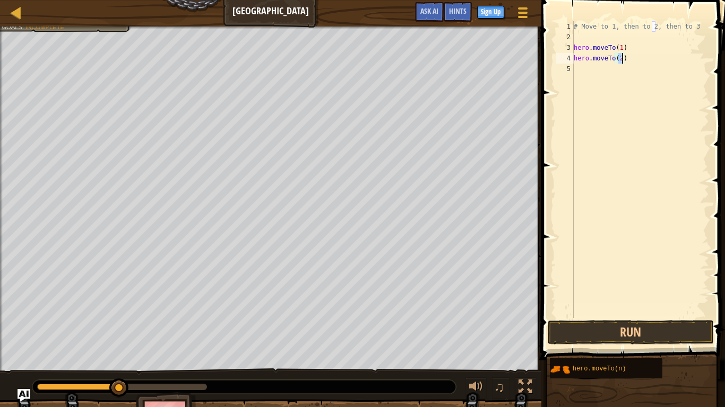
click at [586, 75] on div "# Move to 1, then to 2, then to 3 hero . moveTo ( 1 ) hero . moveTo ( 2 )" at bounding box center [639, 180] width 137 height 318
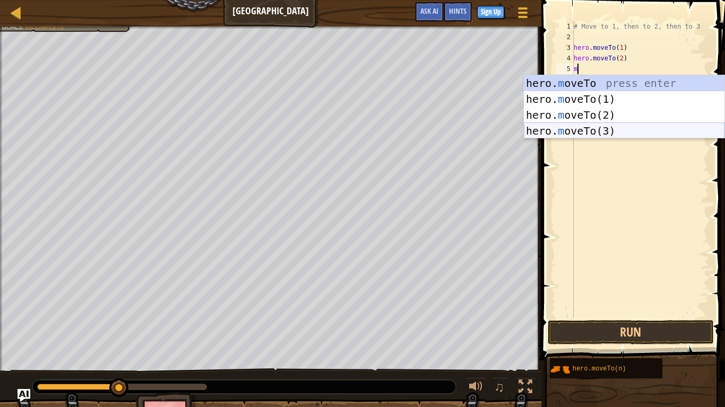
click at [583, 123] on div "hero. m oveTo press enter hero. m oveTo(1) press enter hero. m oveTo(2) press e…" at bounding box center [624, 122] width 201 height 95
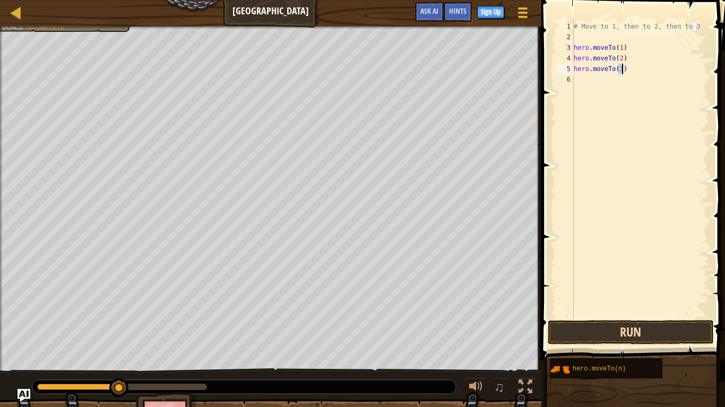
type textarea "hero.moveTo(3)"
click at [666, 317] on button "Run" at bounding box center [630, 332] width 166 height 24
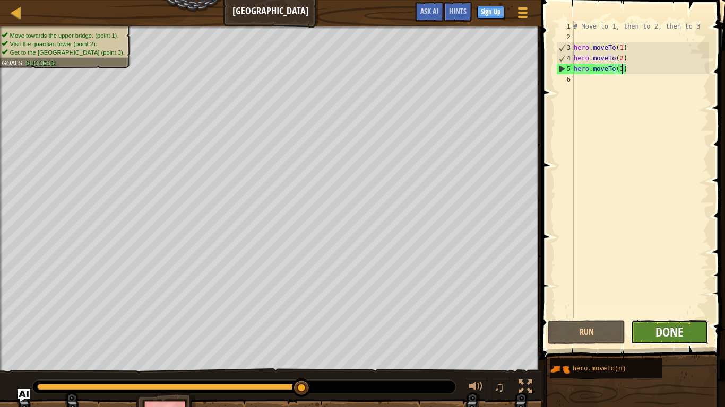
click at [675, 317] on span "Done" at bounding box center [669, 332] width 28 height 17
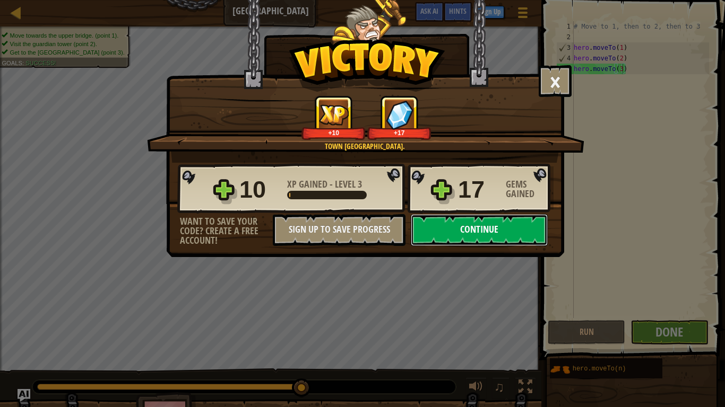
click at [464, 223] on button "Continue" at bounding box center [479, 230] width 137 height 32
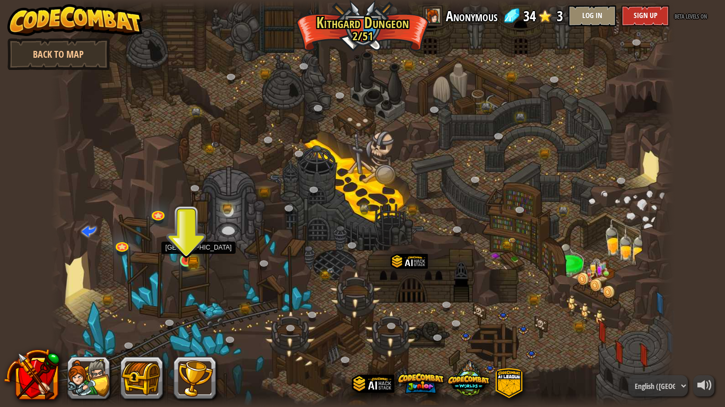
click at [183, 254] on img at bounding box center [186, 244] width 16 height 34
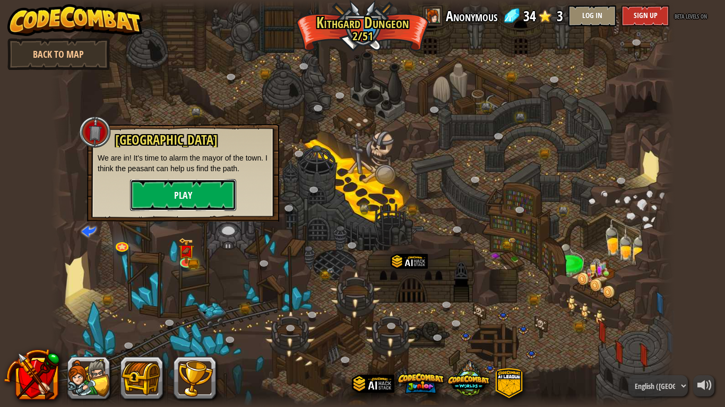
click at [202, 185] on button "Play" at bounding box center [183, 195] width 106 height 32
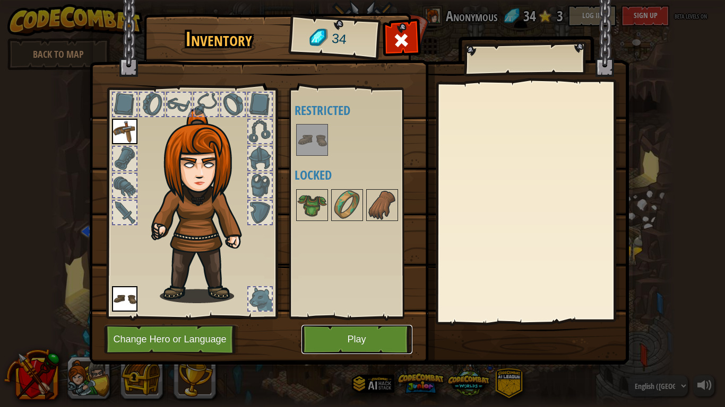
click at [322, 317] on button "Play" at bounding box center [356, 339] width 111 height 29
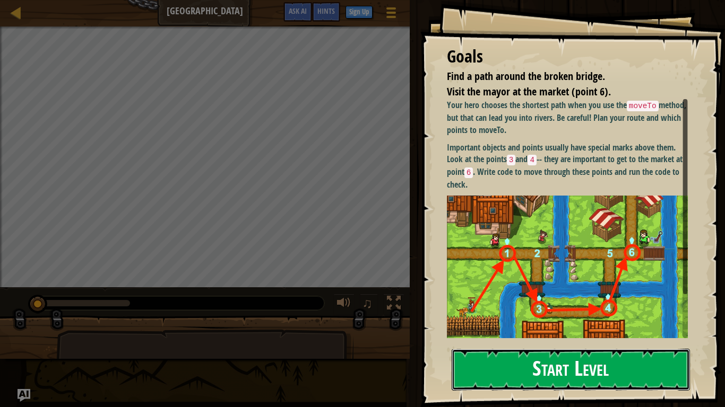
click at [576, 317] on button "Start Level" at bounding box center [570, 370] width 238 height 42
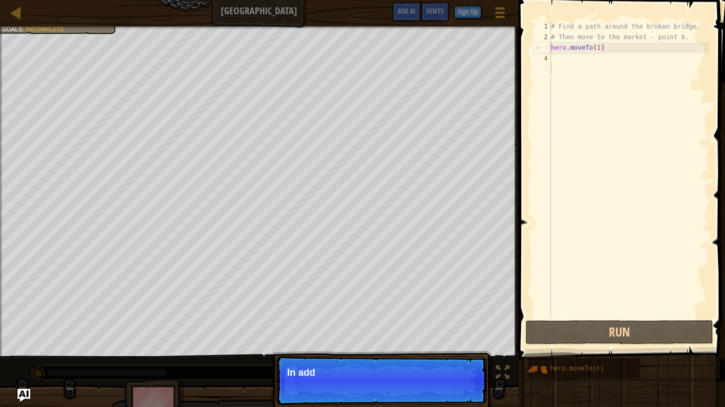
click at [558, 60] on div "# Find a path around the broken bridge. # Then move to the market - point 6. he…" at bounding box center [629, 180] width 160 height 318
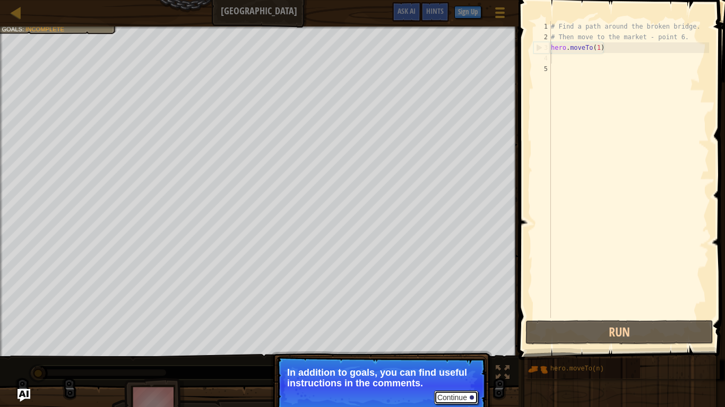
click at [452, 317] on button "Continue" at bounding box center [456, 398] width 44 height 14
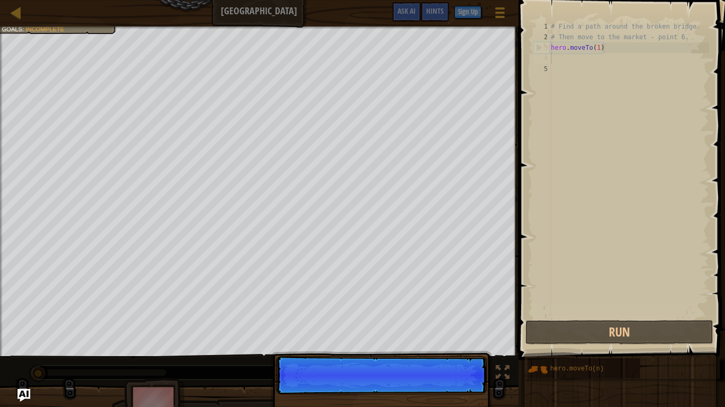
scroll to position [5, 0]
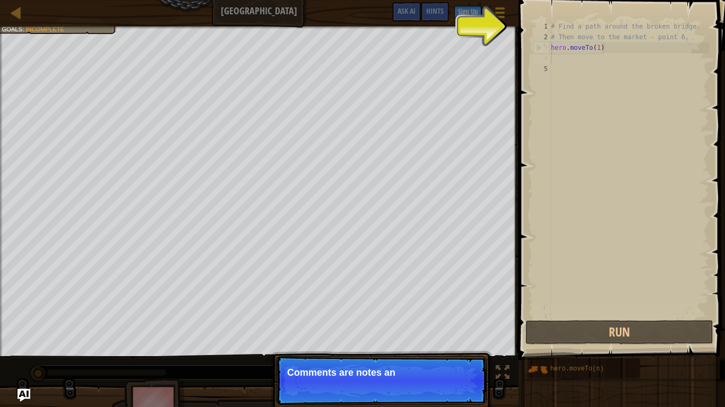
click at [445, 317] on p "Continue Comments are notes an" at bounding box center [381, 381] width 211 height 49
click at [445, 317] on p "Continue Comments are notes and tips." at bounding box center [381, 381] width 211 height 49
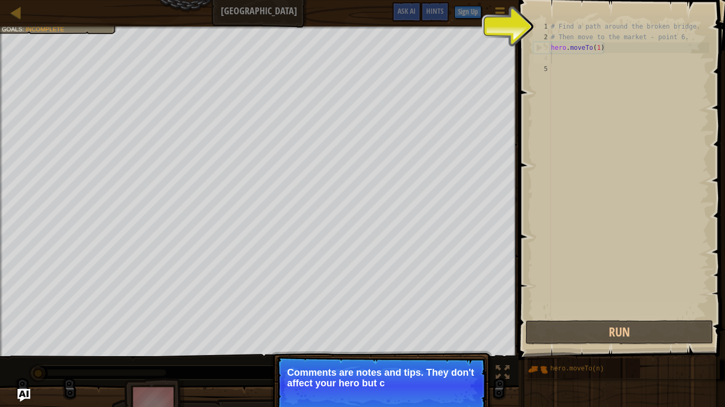
type textarea "# Then move to the market - point 6."
click at [578, 38] on div "# Find a path around the broken bridge. # Then move to the market - point 6. he…" at bounding box center [629, 180] width 160 height 318
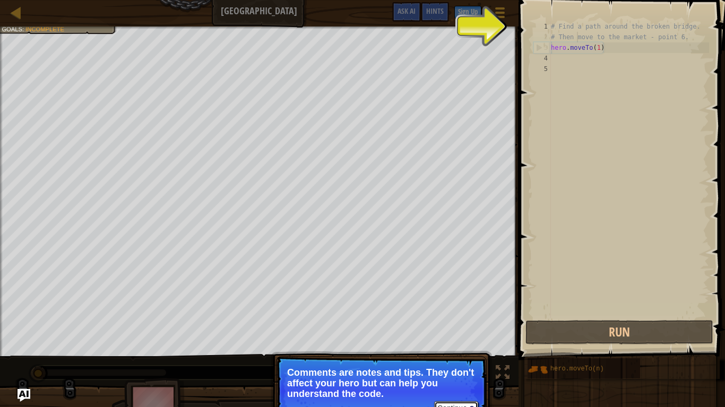
click at [451, 317] on button "Continue" at bounding box center [456, 409] width 44 height 14
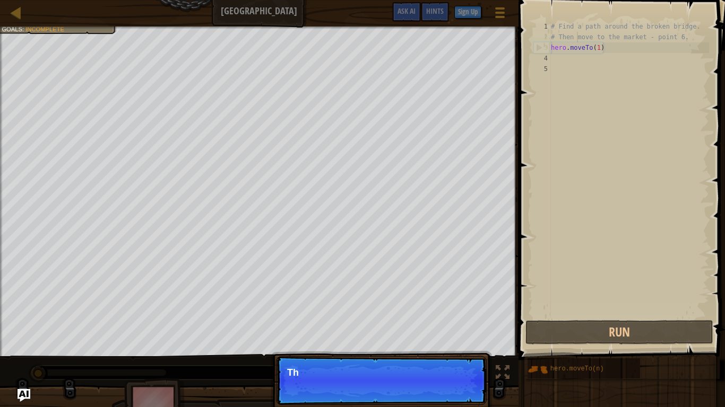
click at [449, 317] on p "Continue The important objects and poin" at bounding box center [381, 381] width 211 height 49
click at [449, 317] on p "Continue The important objects and points usu" at bounding box center [381, 381] width 211 height 49
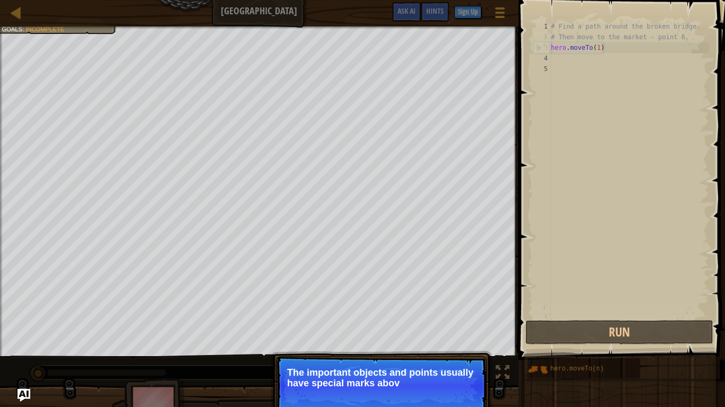
click at [459, 317] on p "Continue The important objects and points usually have special marks abov" at bounding box center [381, 386] width 211 height 59
click at [459, 317] on p "Continue The important objects and points usually have special marks above them" at bounding box center [381, 386] width 211 height 59
click at [459, 317] on p "Continue The important objects and points usually have special marks above them." at bounding box center [381, 386] width 211 height 59
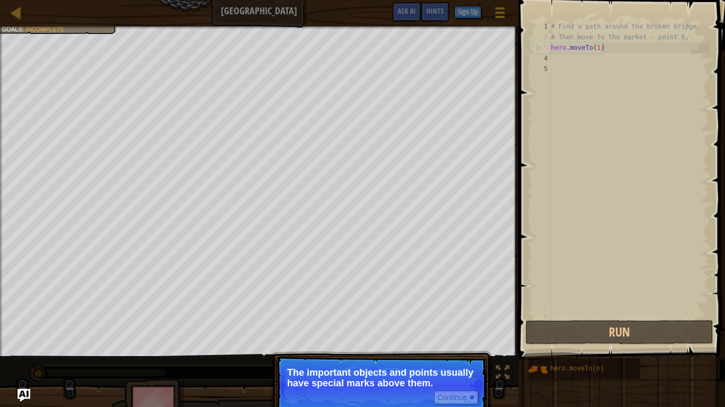
click at [459, 317] on p "Continue The important objects and points usually have special marks above them." at bounding box center [381, 386] width 211 height 59
click at [450, 317] on button "Continue" at bounding box center [456, 398] width 44 height 14
click at [450, 317] on p "Continue The important objects and points usually have special marks above them." at bounding box center [381, 386] width 211 height 59
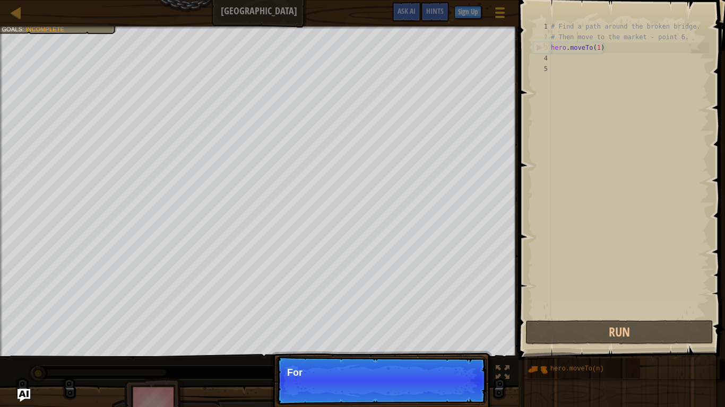
click at [450, 317] on p "Continue For" at bounding box center [381, 381] width 211 height 49
click at [450, 317] on p "Continue For more informa" at bounding box center [381, 381] width 211 height 49
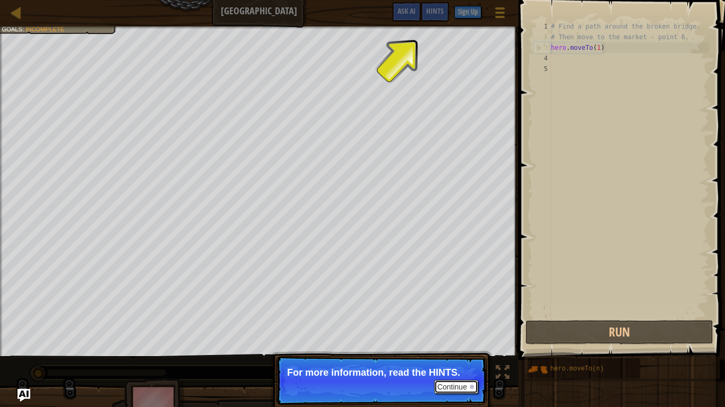
click at [454, 317] on button "Continue" at bounding box center [456, 387] width 44 height 14
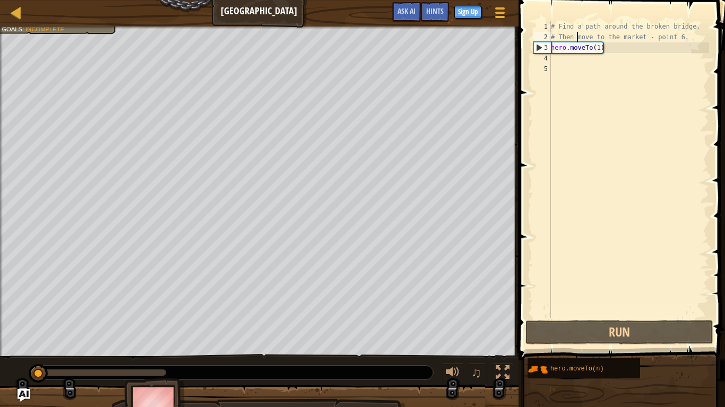
click at [551, 59] on div "# Find a path around the broken bridge. # Then move to the market - point 6. he…" at bounding box center [629, 180] width 160 height 318
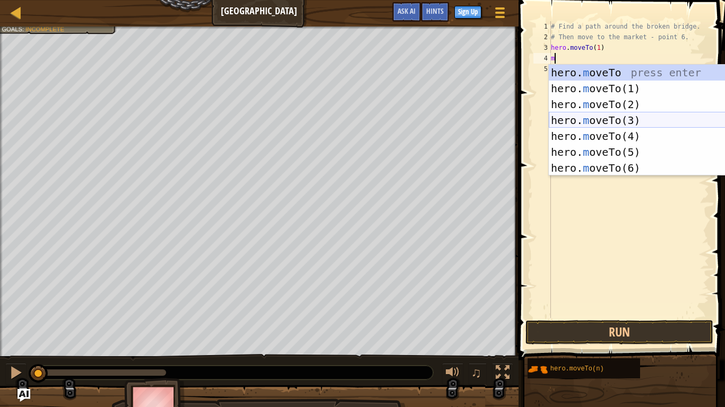
click at [603, 116] on div "hero. m oveTo press enter hero. m oveTo(1) press enter hero. m oveTo(2) press e…" at bounding box center [649, 136] width 201 height 143
type textarea "hero.moveTo(3)"
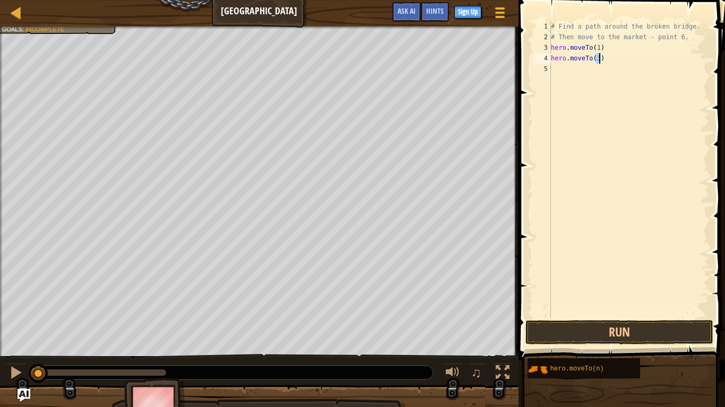
click at [562, 73] on div "# Find a path around the broken bridge. # Then move to the market - point 6. he…" at bounding box center [629, 180] width 160 height 318
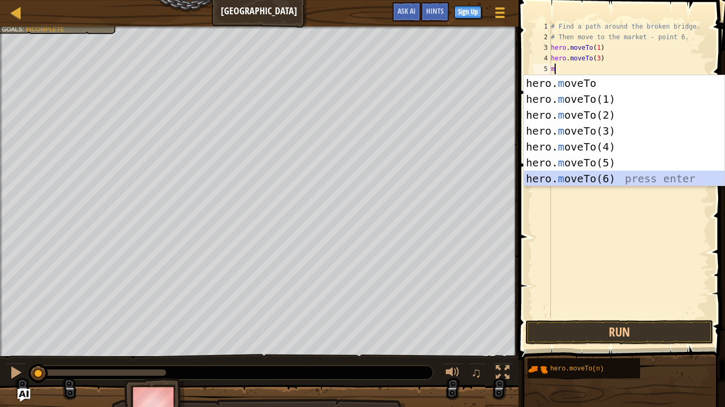
click at [603, 173] on div "hero. m oveTo press enter hero. m oveTo(1) press enter hero. m oveTo(2) press e…" at bounding box center [624, 146] width 201 height 143
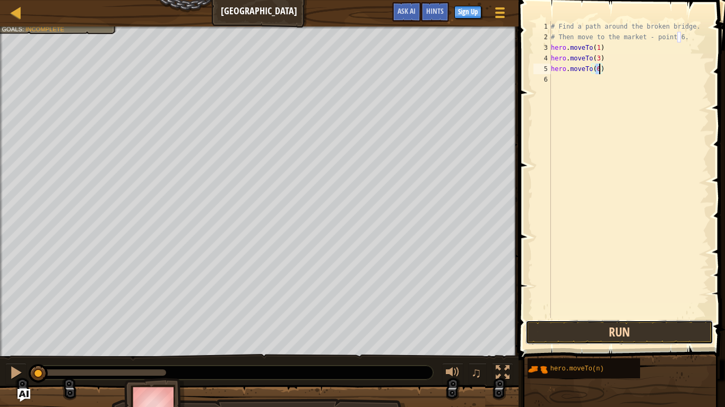
click at [607, 317] on button "Run" at bounding box center [619, 332] width 188 height 24
click at [607, 317] on button "Running" at bounding box center [619, 332] width 188 height 24
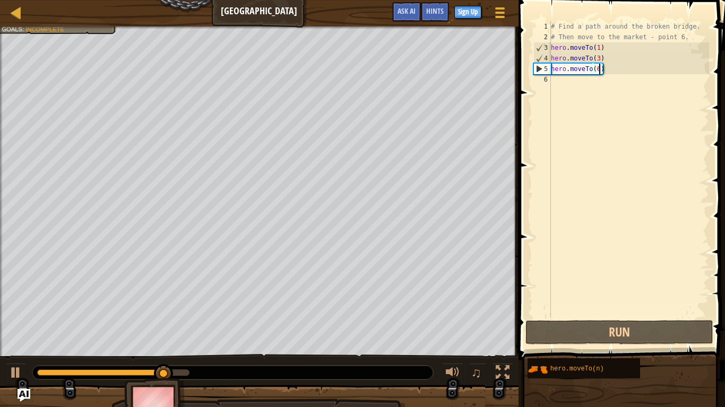
click at [606, 69] on div "# Find a path around the broken bridge. # Then move to the market - point 6. he…" at bounding box center [629, 180] width 160 height 318
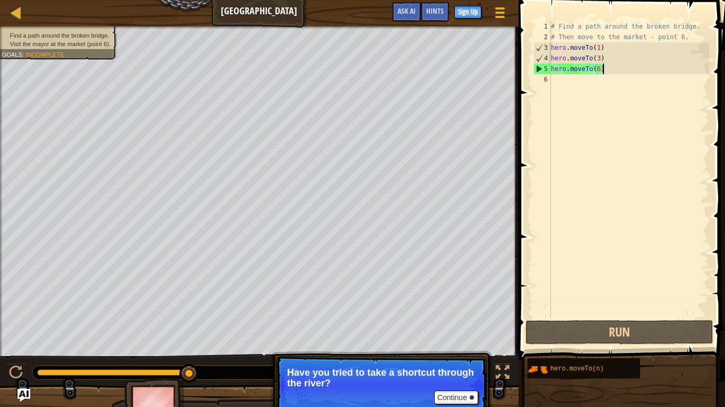
click at [606, 66] on div "# Find a path around the broken bridge. # Then move to the market - point 6. he…" at bounding box center [629, 180] width 160 height 318
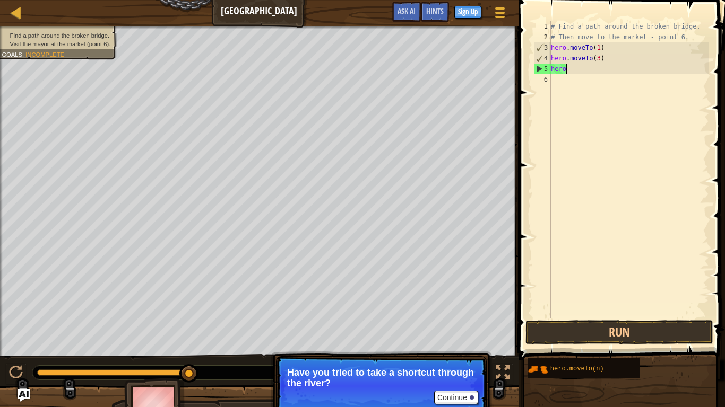
type textarea "h"
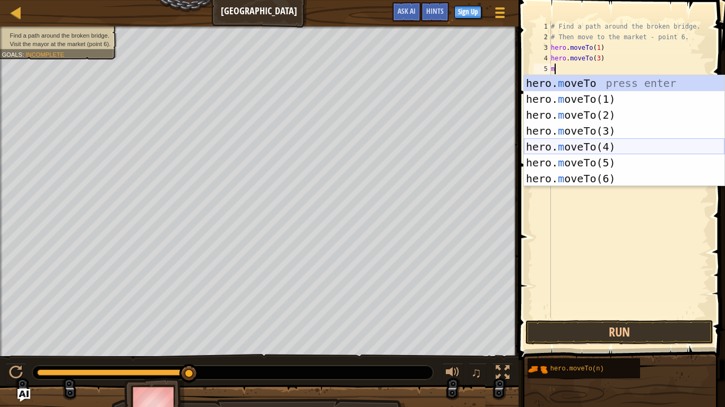
click at [602, 141] on div "hero. m oveTo press enter hero. m oveTo(1) press enter hero. m oveTo(2) press e…" at bounding box center [624, 146] width 201 height 143
type textarea "hero.moveTo(4)"
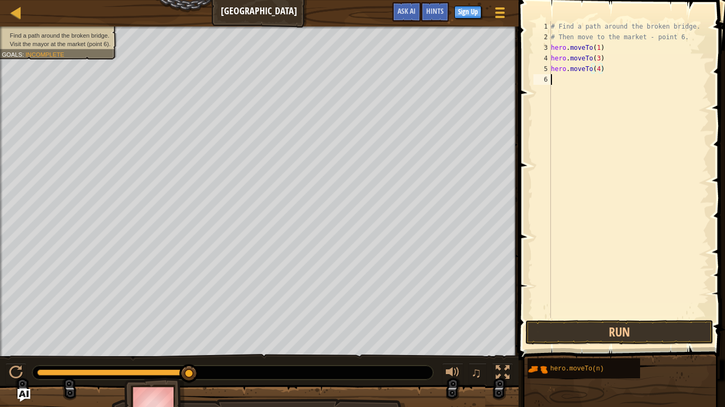
click at [564, 78] on div "# Find a path around the broken bridge. # Then move to the market - point 6. he…" at bounding box center [629, 180] width 160 height 318
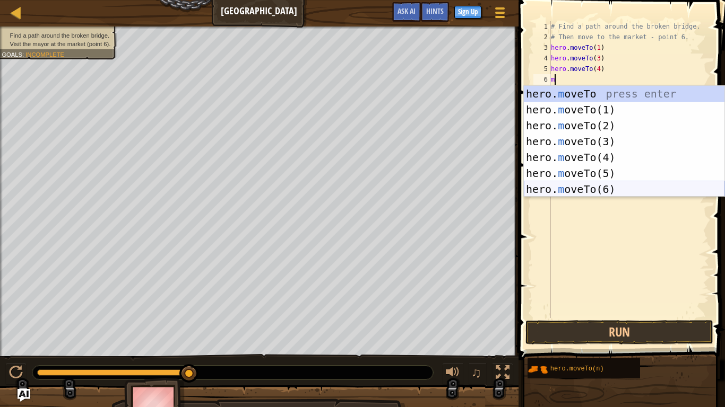
click at [580, 189] on div "hero. m oveTo press enter hero. m oveTo(1) press enter hero. m oveTo(2) press e…" at bounding box center [624, 157] width 201 height 143
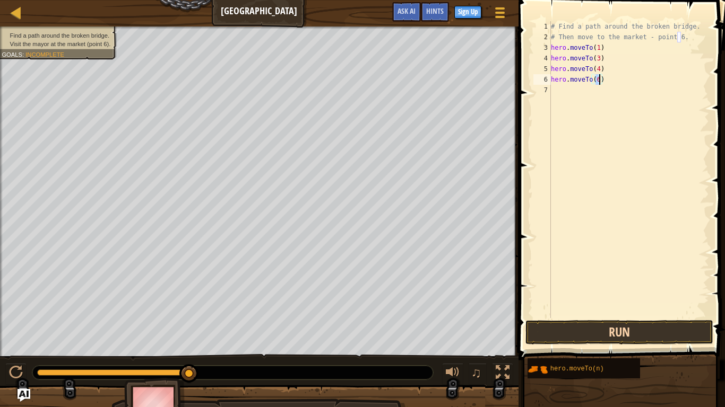
type textarea "hero.moveTo(6)"
click at [575, 317] on button "Run" at bounding box center [619, 332] width 188 height 24
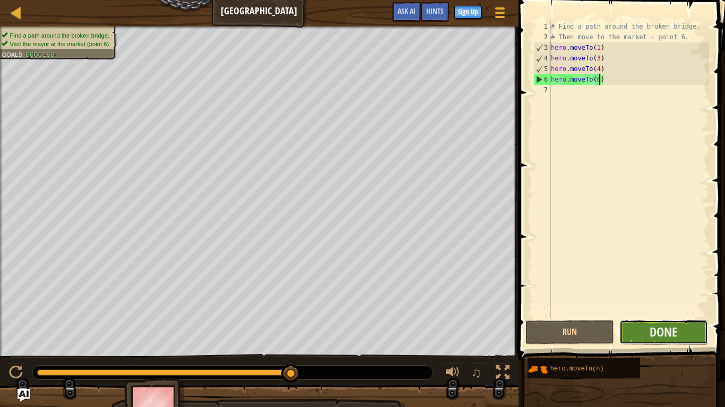
click at [634, 317] on button "Done" at bounding box center [663, 332] width 89 height 24
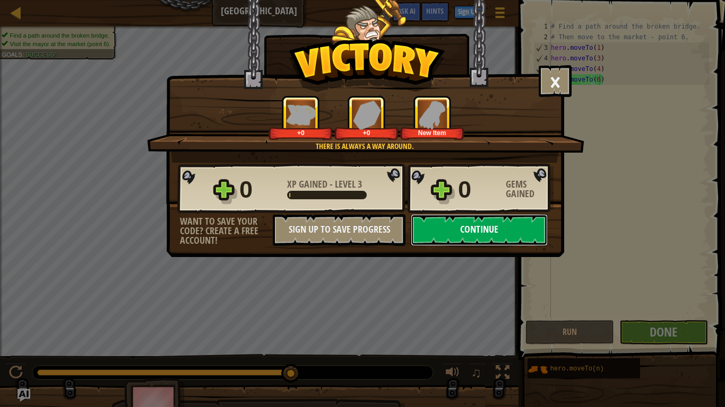
click at [475, 223] on button "Continue" at bounding box center [479, 230] width 137 height 32
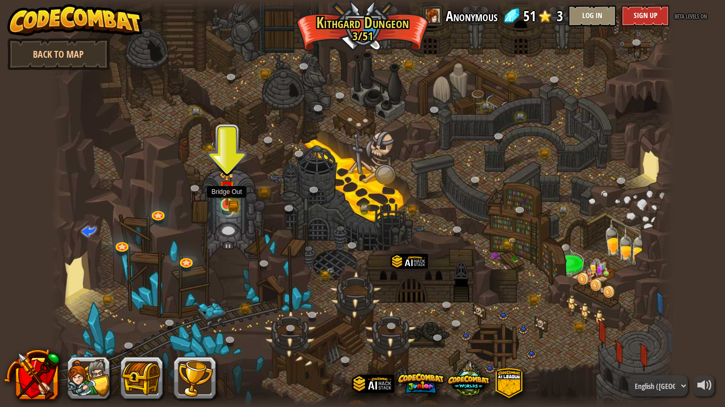
click at [225, 197] on img at bounding box center [227, 188] width 16 height 34
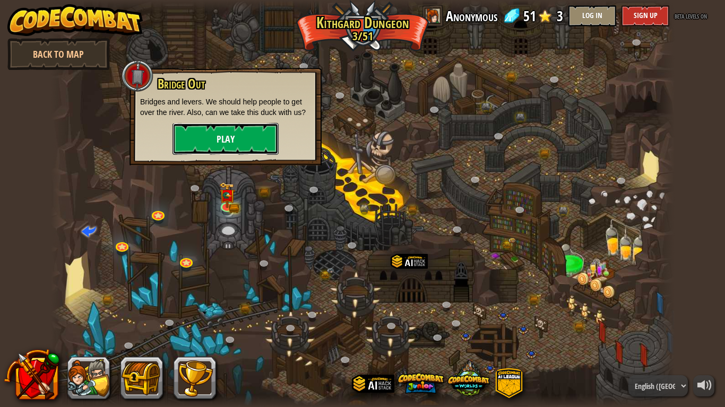
click at [208, 145] on button "Play" at bounding box center [225, 139] width 106 height 32
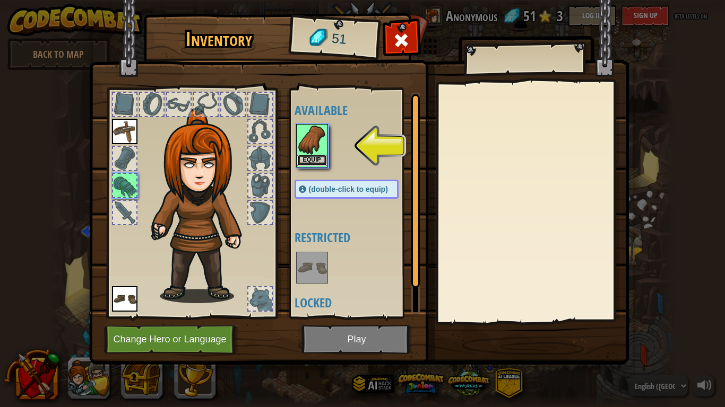
click at [310, 157] on button "Equip" at bounding box center [312, 160] width 30 height 11
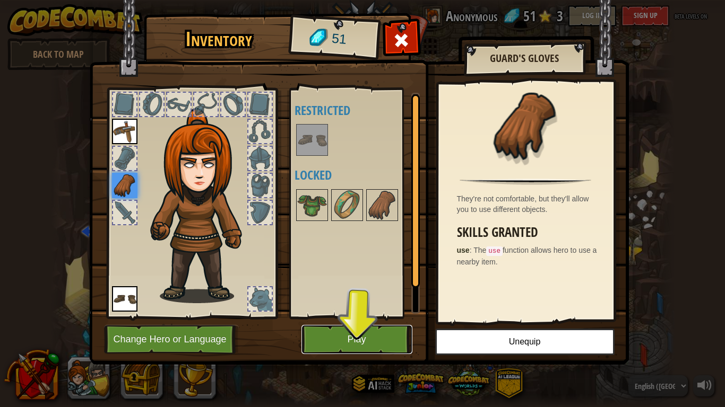
click at [375, 317] on button "Play" at bounding box center [356, 339] width 111 height 29
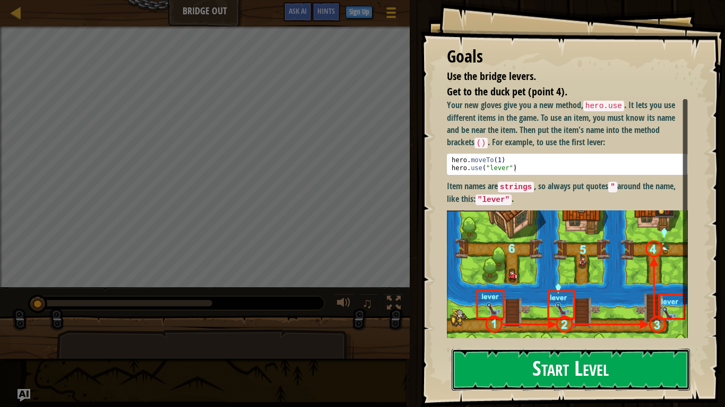
click at [547, 317] on button "Start Level" at bounding box center [570, 370] width 238 height 42
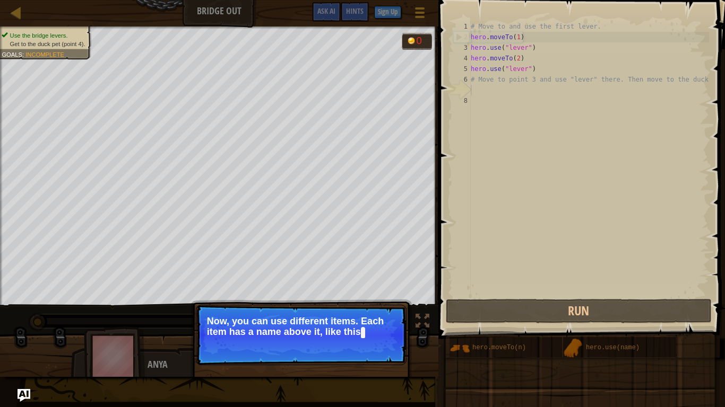
click at [535, 45] on div "# Move to and use the first lever. hero . moveTo ( 1 ) hero . use ( "lever" ) h…" at bounding box center [588, 169] width 240 height 297
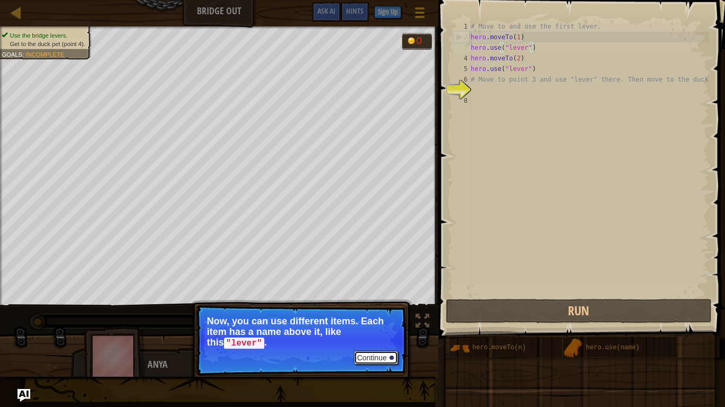
click at [370, 317] on button "Continue" at bounding box center [376, 358] width 44 height 14
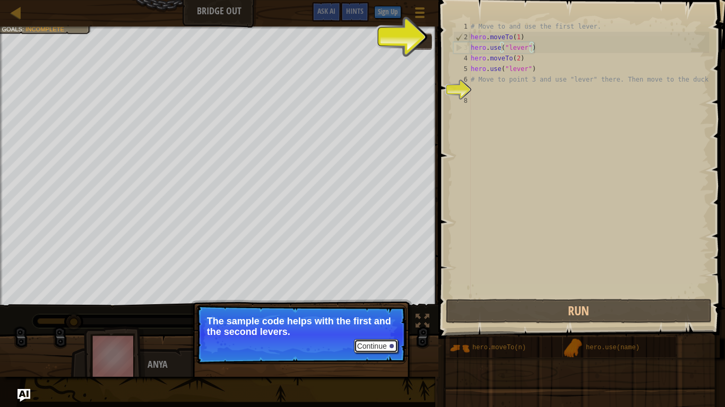
click at [371, 317] on button "Continue" at bounding box center [376, 347] width 44 height 14
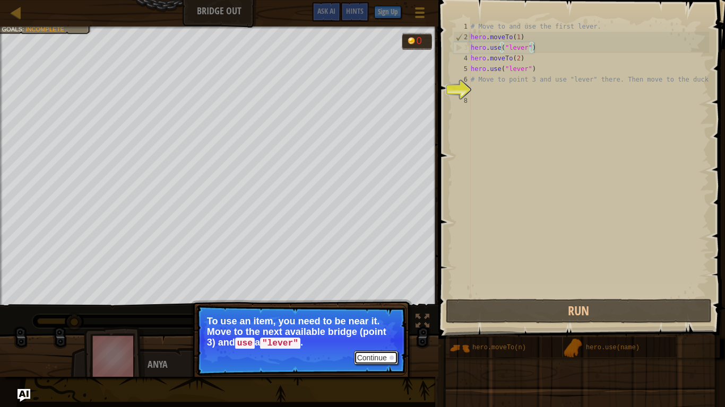
click at [386, 317] on button "Continue" at bounding box center [376, 358] width 44 height 14
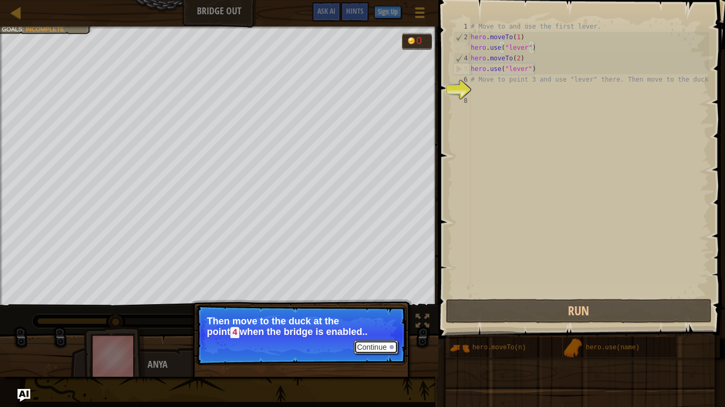
click at [371, 317] on button "Continue" at bounding box center [376, 348] width 44 height 14
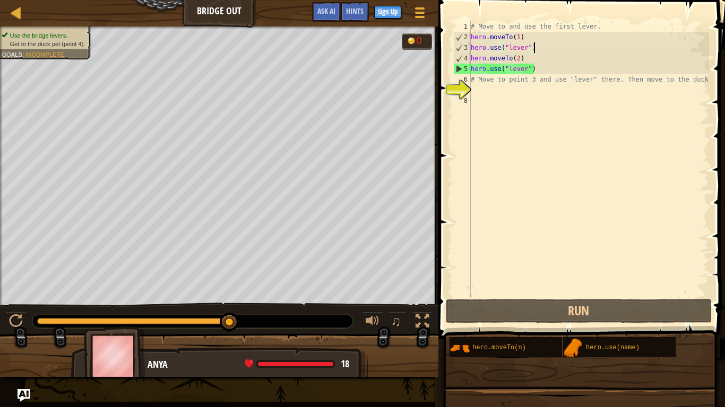
click at [367, 317] on div at bounding box center [219, 360] width 438 height 53
click at [476, 81] on div "# Move to and use the first lever. hero . moveTo ( 1 ) hero . use ( "lever" ) h…" at bounding box center [588, 169] width 240 height 297
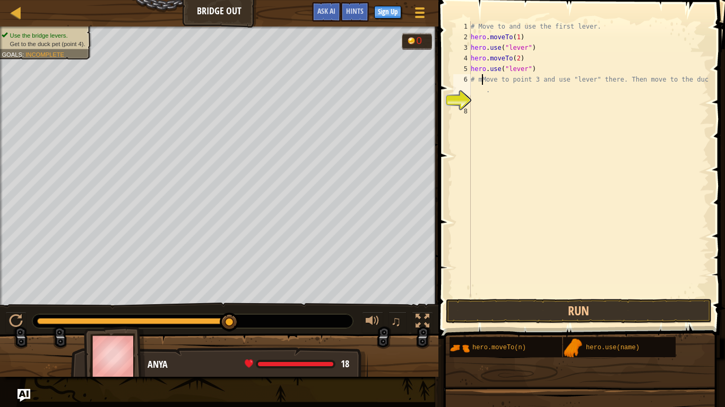
type textarea "# Move to point 3 and use "lever" there. Then move to the duck."
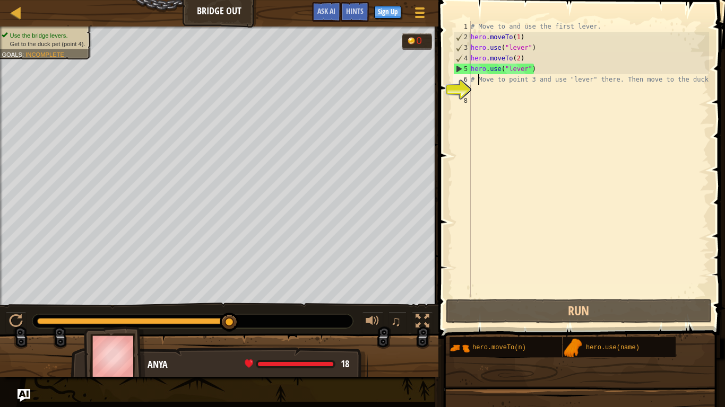
click at [471, 103] on div "# Move to and use the first lever. hero . moveTo ( 1 ) hero . use ( "lever" ) h…" at bounding box center [588, 169] width 240 height 297
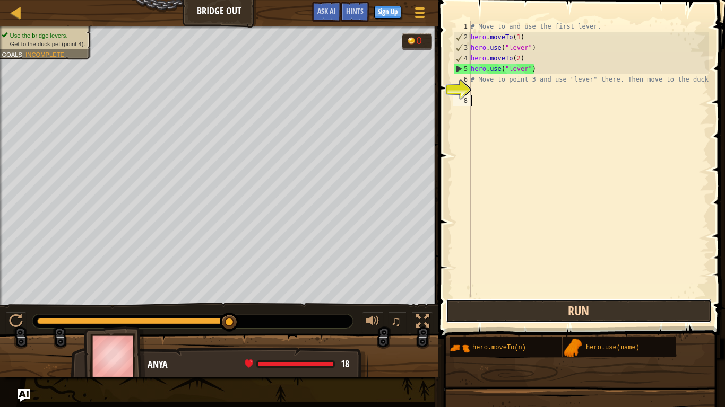
click at [535, 304] on button "Run" at bounding box center [579, 311] width 266 height 24
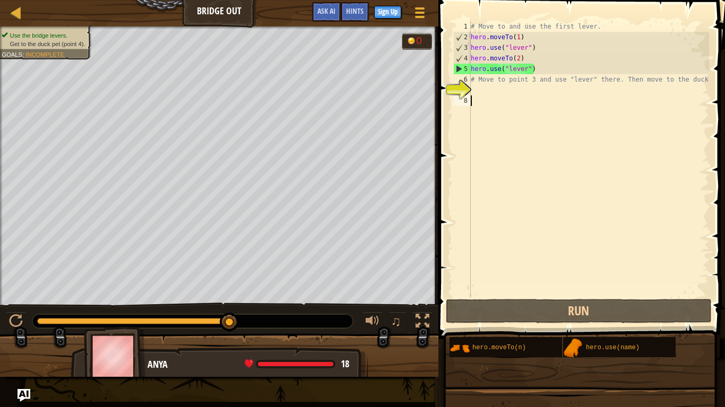
click at [475, 100] on div "# Move to and use the first lever. hero . moveTo ( 1 ) hero . use ( "lever" ) h…" at bounding box center [588, 169] width 240 height 297
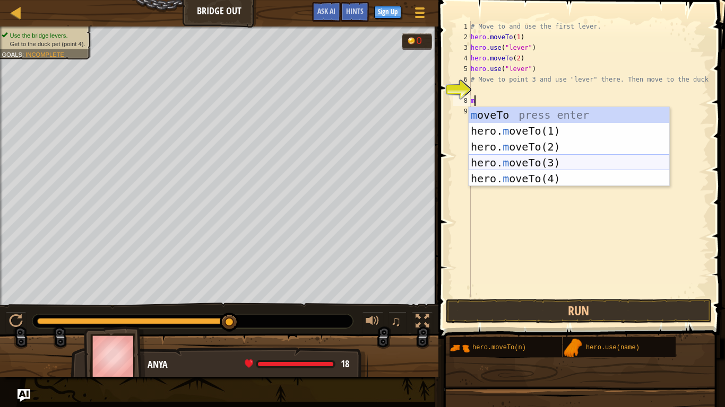
click at [536, 160] on div "m oveTo press enter hero. m oveTo(1) press enter hero. m oveTo(2) press enter h…" at bounding box center [568, 162] width 201 height 111
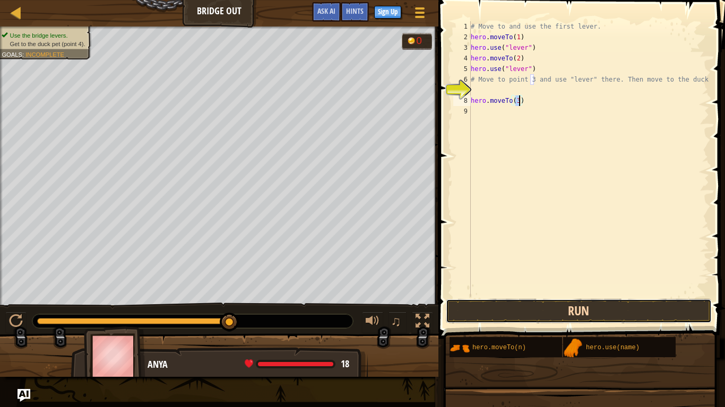
click at [550, 304] on button "Run" at bounding box center [579, 311] width 266 height 24
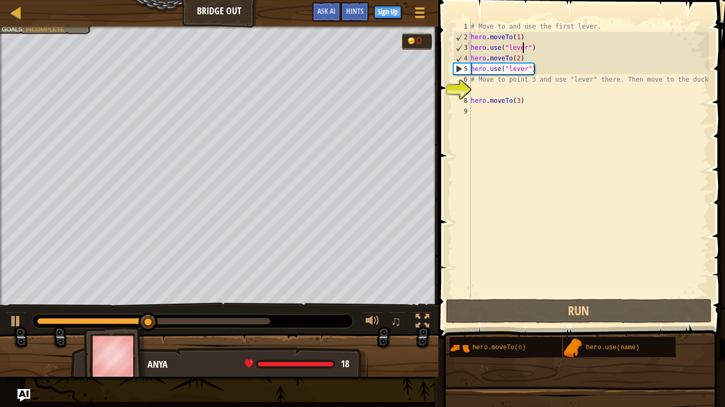
click at [522, 49] on div "# Move to and use the first lever. hero . moveTo ( 1 ) hero . use ( "lever" ) h…" at bounding box center [588, 169] width 240 height 297
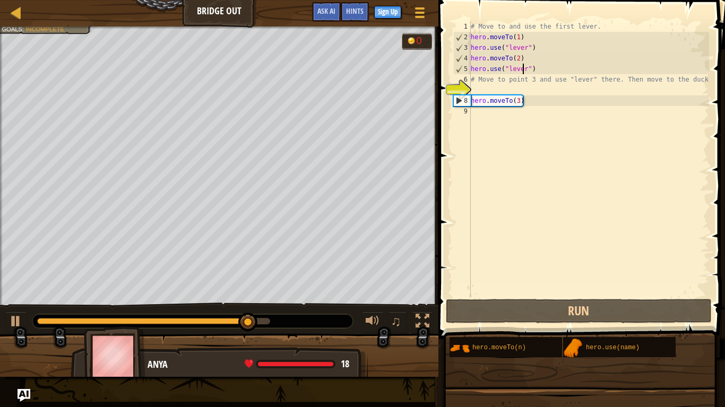
click at [523, 69] on div "# Move to and use the first lever. hero . moveTo ( 1 ) hero . use ( "lever" ) h…" at bounding box center [588, 169] width 240 height 297
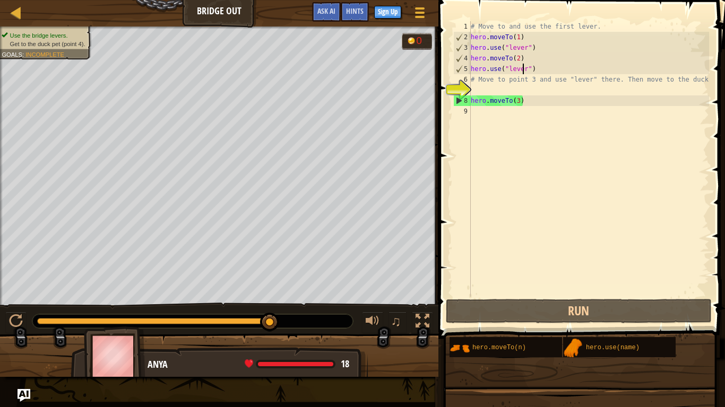
click at [490, 76] on div "# Move to and use the first lever. hero . moveTo ( 1 ) hero . use ( "lever" ) h…" at bounding box center [588, 169] width 240 height 297
type textarea "# Move to point 3 and use "lever" there. Then move to the duck."
click at [545, 177] on div "# Move to and use the first lever. hero . moveTo ( 1 ) hero . use ( "lever" ) h…" at bounding box center [588, 169] width 240 height 297
type textarea "m"
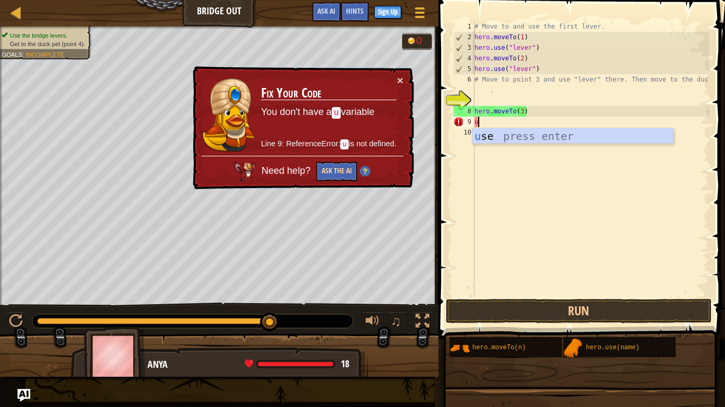
type textarea "u"
click at [344, 170] on button "Ask the AI" at bounding box center [336, 172] width 41 height 20
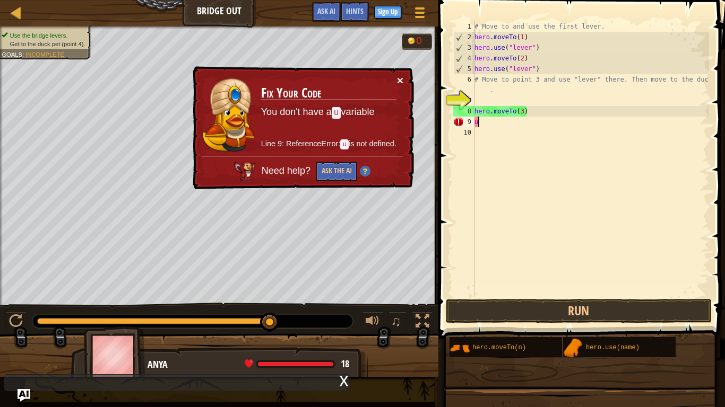
click at [398, 80] on button "×" at bounding box center [400, 80] width 6 height 11
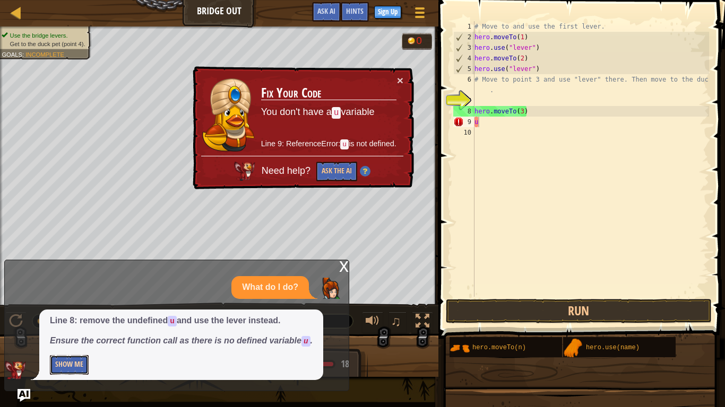
click at [72, 317] on button "Show Me" at bounding box center [69, 365] width 39 height 20
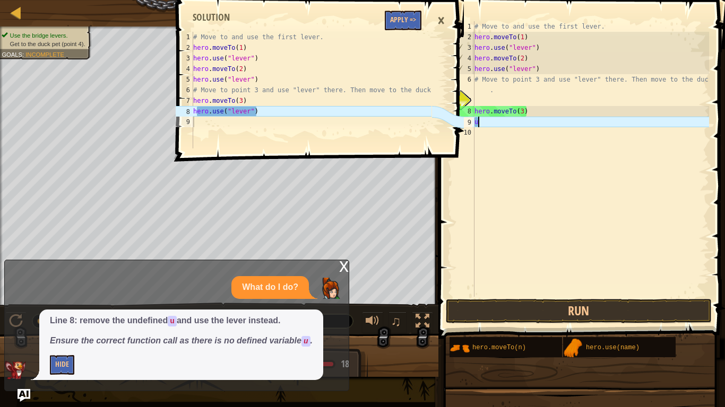
type textarea "hero.use("lever")"
click at [229, 114] on div "# Move to and use the first lever. hero . moveTo ( 1 ) hero . use ( "lever" ) h…" at bounding box center [311, 101] width 240 height 138
click at [353, 277] on div "hero.use("lever") 1 2 3 4 5 6 7 8 9 # Move to and use the first lever. hero . m…" at bounding box center [318, 203] width 290 height 407
click at [515, 112] on div "# Move to and use the first lever. hero . moveTo ( 1 ) hero . use ( "lever" ) h…" at bounding box center [590, 169] width 237 height 297
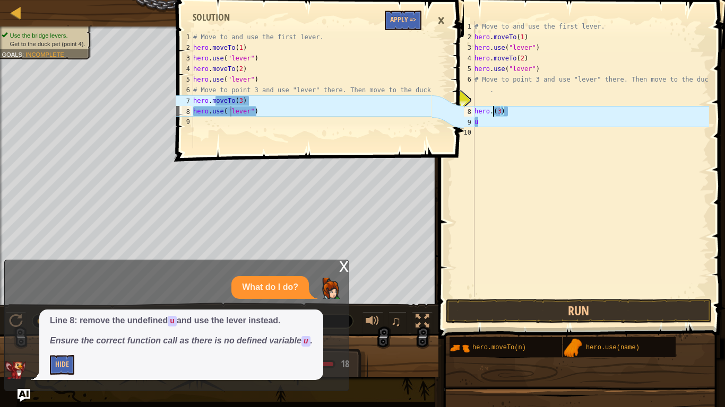
scroll to position [5, 4]
click at [239, 114] on div "# Move to and use the first lever. hero . moveTo ( 1 ) hero . use ( "lever" ) h…" at bounding box center [311, 101] width 240 height 138
click at [437, 22] on div "×" at bounding box center [441, 20] width 18 height 24
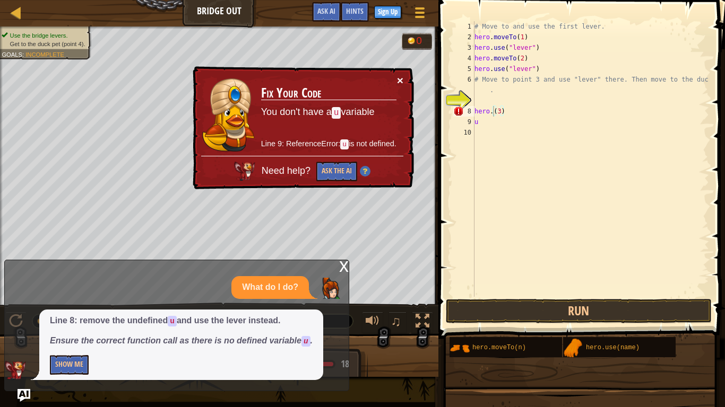
click at [399, 75] on button "×" at bounding box center [400, 80] width 6 height 11
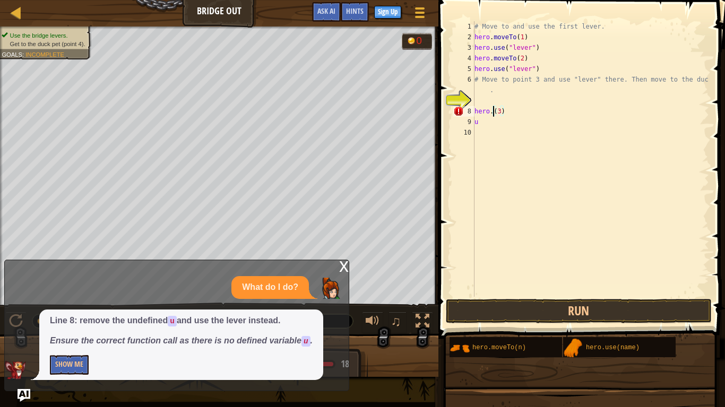
click at [505, 107] on div "# Move to and use the first lever. hero . moveTo ( 1 ) hero . use ( "lever" ) h…" at bounding box center [590, 169] width 237 height 297
type textarea "h"
click at [494, 124] on div "# Move to and use the first lever. hero . moveTo ( 1 ) hero . use ( "lever" ) h…" at bounding box center [590, 169] width 237 height 297
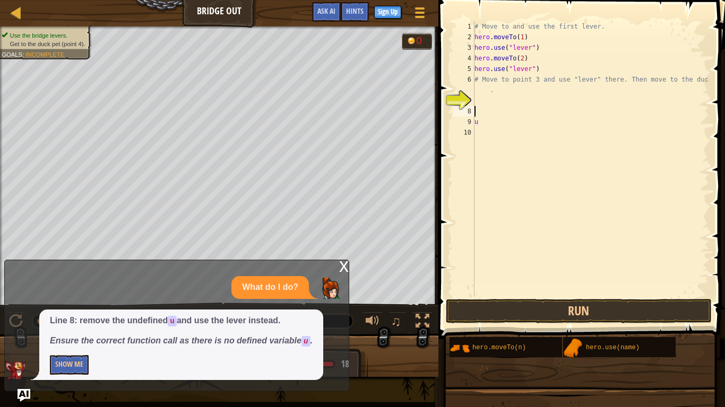
type textarea "u"
click at [477, 111] on div "# Move to and use the first lever. hero . moveTo ( 1 ) hero . use ( "lever" ) h…" at bounding box center [590, 169] width 237 height 297
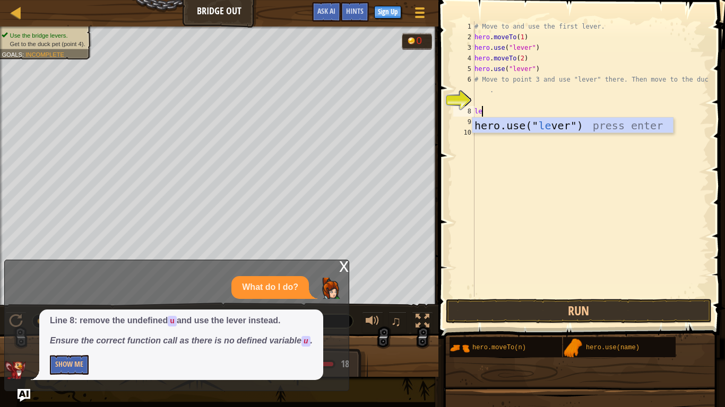
scroll to position [5, 1]
click at [550, 128] on div "hero.use(" le ver") press enter" at bounding box center [572, 142] width 201 height 48
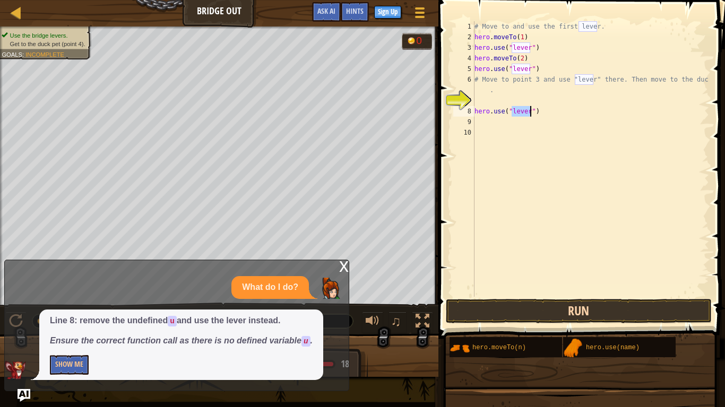
type textarea "hero.use("lever")"
click at [487, 311] on button "Run" at bounding box center [579, 311] width 266 height 24
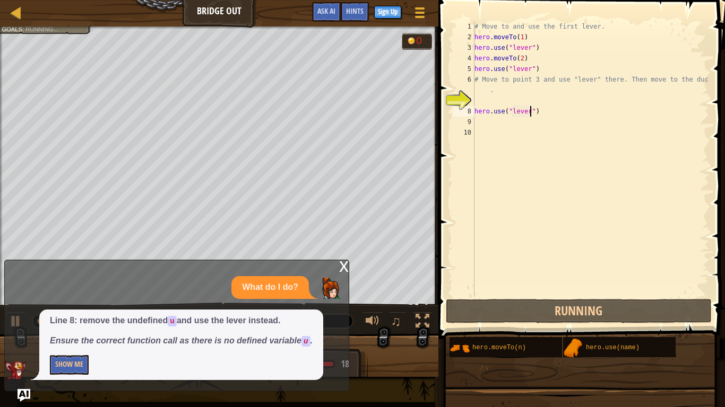
click at [341, 267] on div "x" at bounding box center [344, 265] width 10 height 11
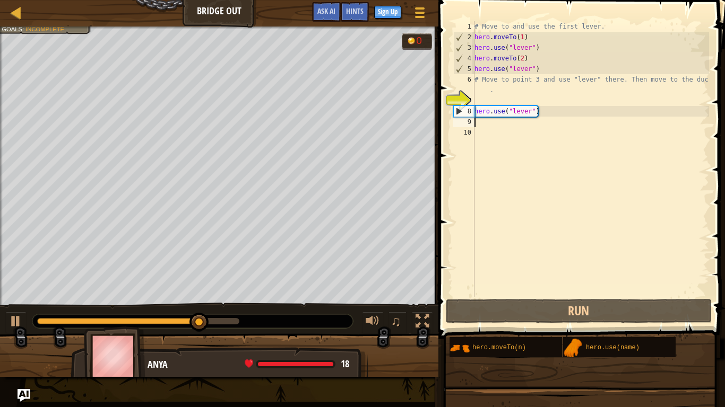
click at [484, 124] on div "# Move to and use the first lever. hero . moveTo ( 1 ) hero . use ( "lever" ) h…" at bounding box center [590, 169] width 237 height 297
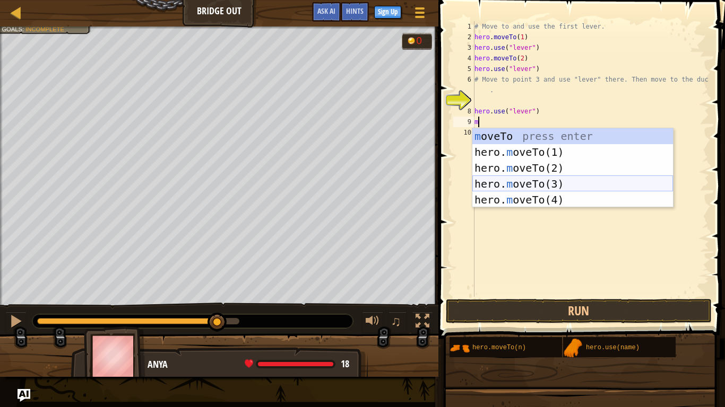
click at [535, 178] on div "m oveTo press enter hero. m oveTo(1) press enter hero. m oveTo(2) press enter h…" at bounding box center [572, 183] width 201 height 111
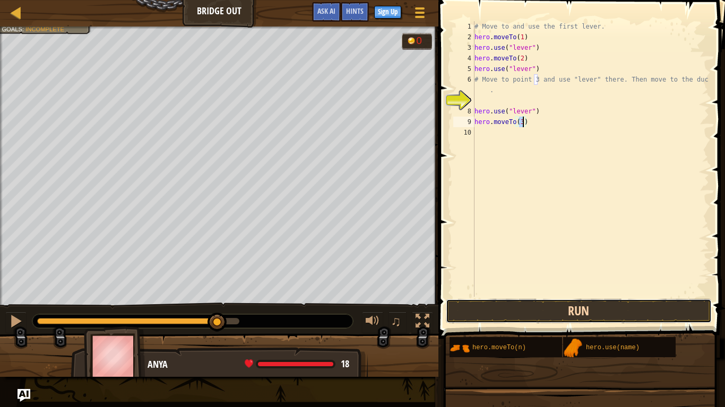
click at [545, 303] on button "Run" at bounding box center [579, 311] width 266 height 24
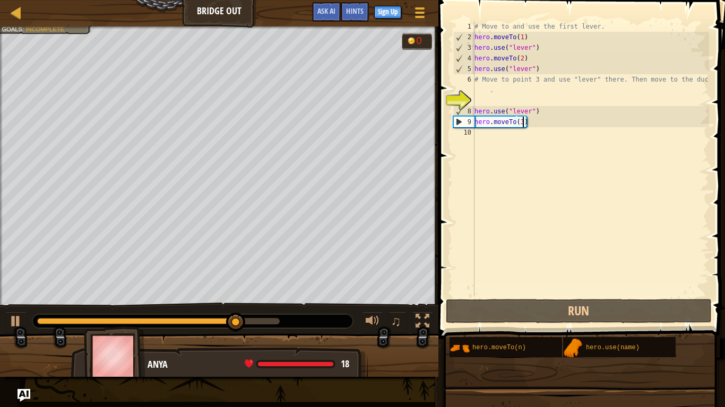
click at [529, 110] on div "# Move to and use the first lever. hero . moveTo ( 1 ) hero . use ( "lever" ) h…" at bounding box center [590, 169] width 237 height 297
click at [538, 111] on div "# Move to and use the first lever. hero . moveTo ( 1 ) hero . use ( "lever" ) h…" at bounding box center [590, 169] width 237 height 297
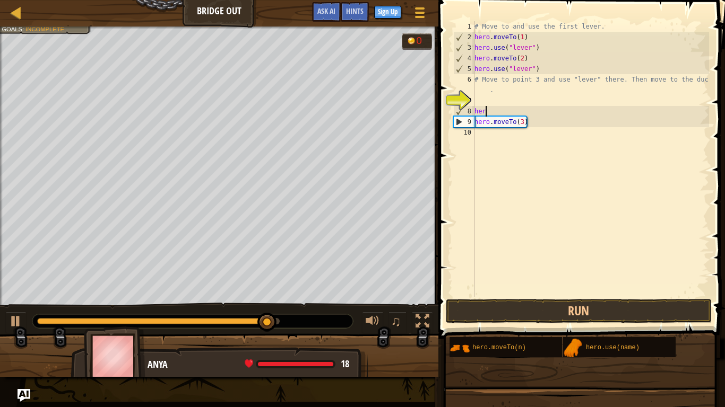
type textarea "h"
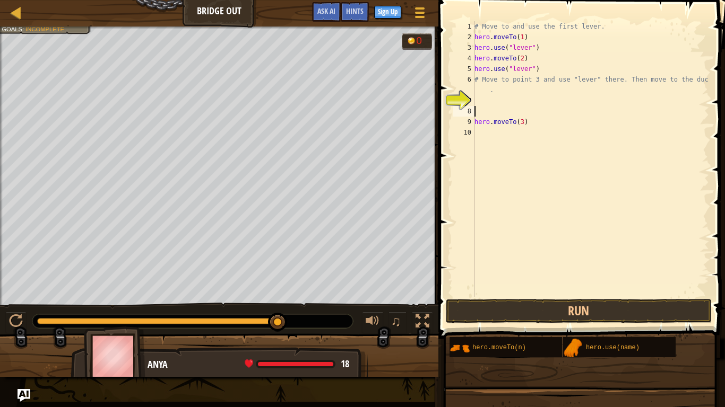
click at [535, 124] on div "# Move to and use the first lever. hero . moveTo ( 1 ) hero . use ( "lever" ) h…" at bounding box center [590, 169] width 237 height 297
type textarea "h"
click at [474, 111] on div "# Move to and use the first lever. hero . moveTo ( 1 ) hero . use ( "lever" ) h…" at bounding box center [590, 169] width 237 height 297
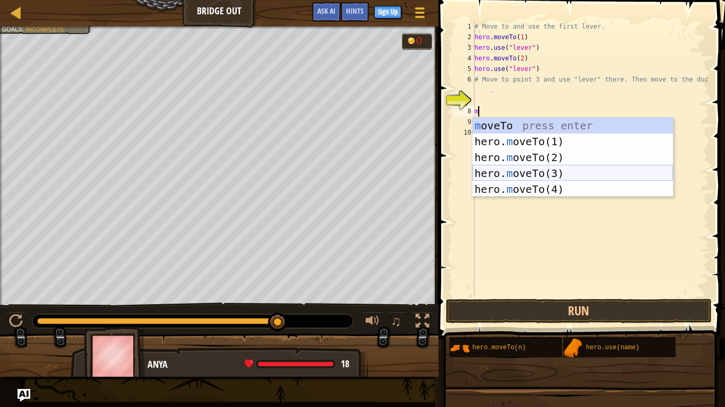
click at [526, 172] on div "m oveTo press enter hero. m oveTo(1) press enter hero. m oveTo(2) press enter h…" at bounding box center [572, 173] width 201 height 111
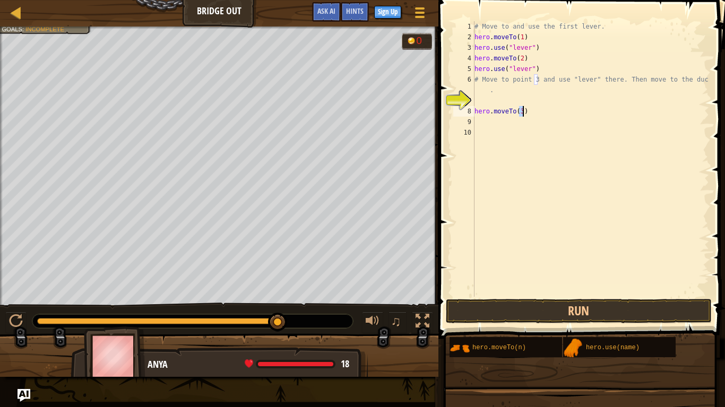
type textarea "hero.moveTo(3)"
click at [483, 123] on div "# Move to and use the first lever. hero . moveTo ( 1 ) hero . use ( "lever" ) h…" at bounding box center [590, 169] width 237 height 297
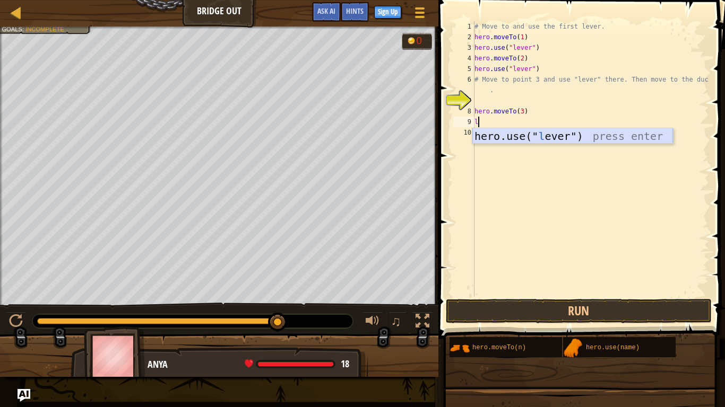
click at [542, 136] on div "hero.use(" l ever") press enter" at bounding box center [572, 152] width 201 height 48
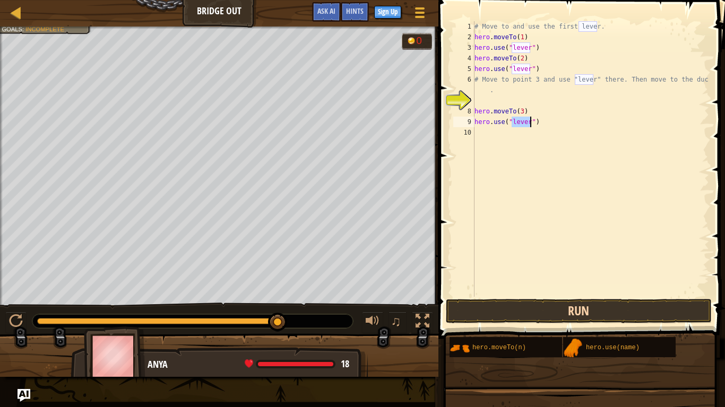
type textarea "hero.use("lever")"
click at [501, 311] on button "Run" at bounding box center [579, 311] width 266 height 24
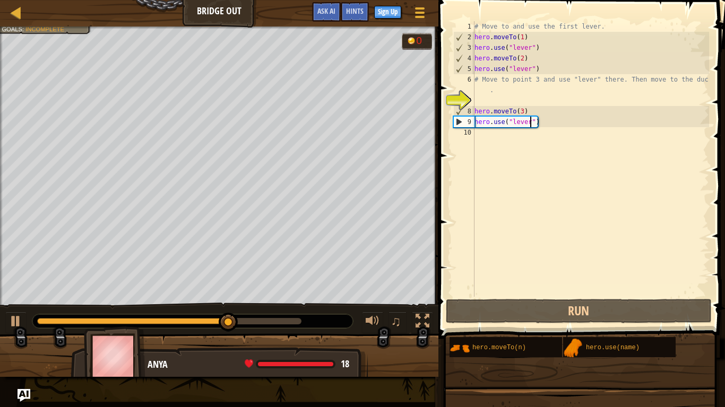
click at [492, 128] on div "# Move to and use the first lever. hero . moveTo ( 1 ) hero . use ( "lever" ) h…" at bounding box center [590, 169] width 237 height 297
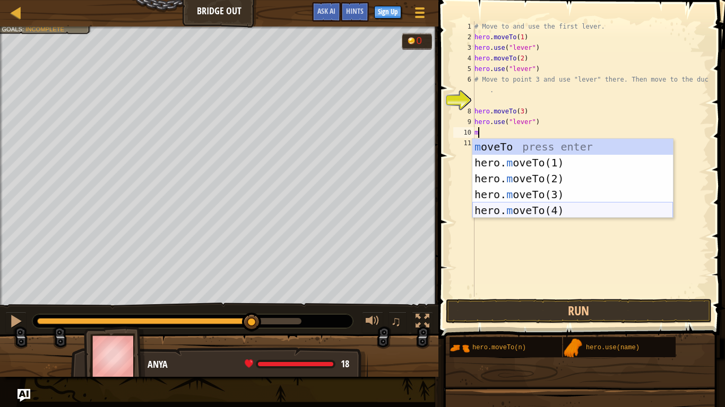
click at [534, 206] on div "m oveTo press enter hero. m oveTo(1) press enter hero. m oveTo(2) press enter h…" at bounding box center [572, 194] width 201 height 111
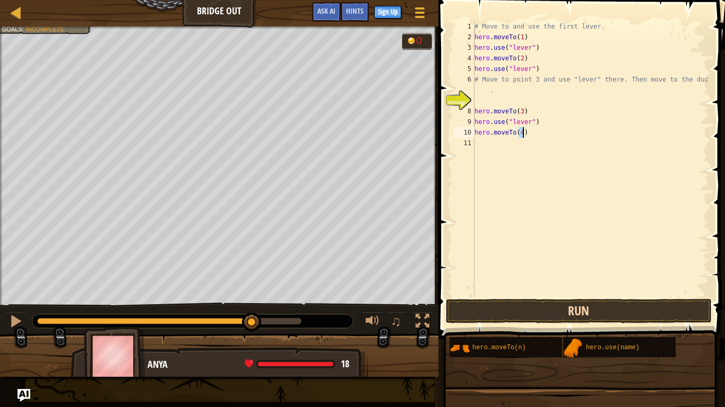
type textarea "hero.moveTo(4)"
click at [509, 308] on button "Run" at bounding box center [579, 311] width 266 height 24
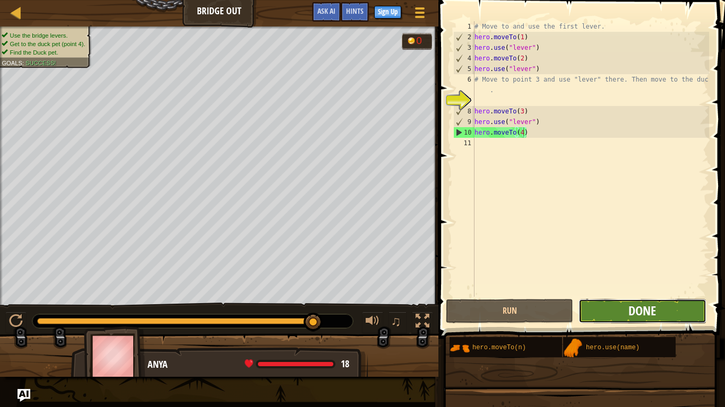
click at [644, 305] on span "Done" at bounding box center [642, 310] width 28 height 17
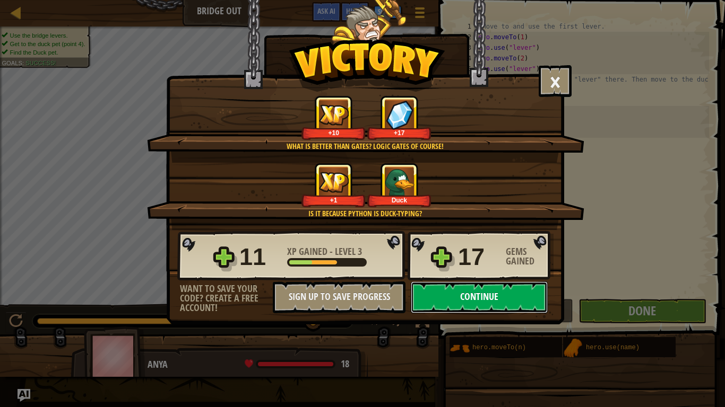
click at [501, 291] on button "Continue" at bounding box center [479, 298] width 137 height 32
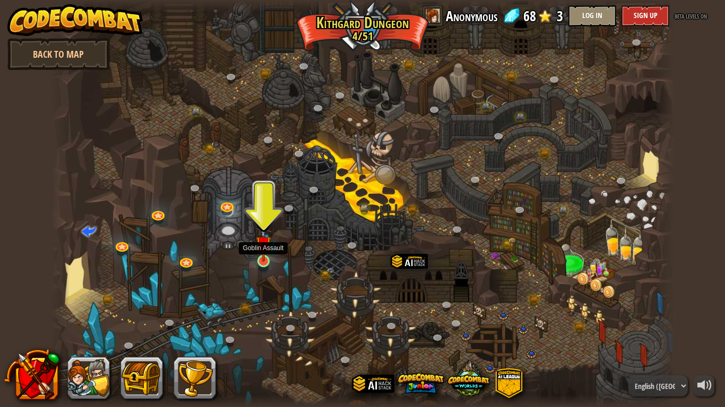
click at [267, 259] on img at bounding box center [264, 244] width 16 height 36
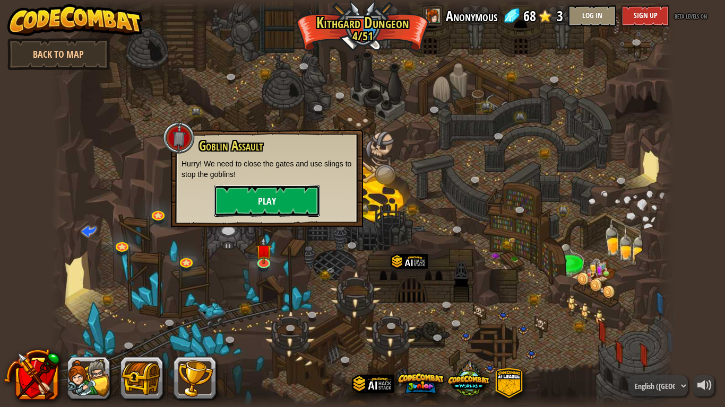
click at [302, 206] on button "Play" at bounding box center [267, 201] width 106 height 32
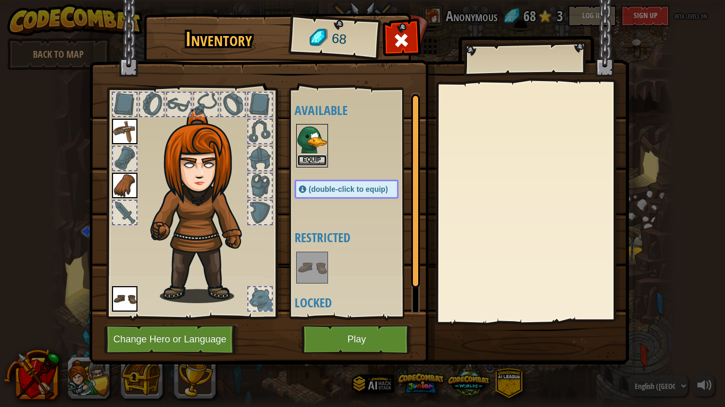
click at [318, 156] on button "Equip" at bounding box center [312, 160] width 30 height 11
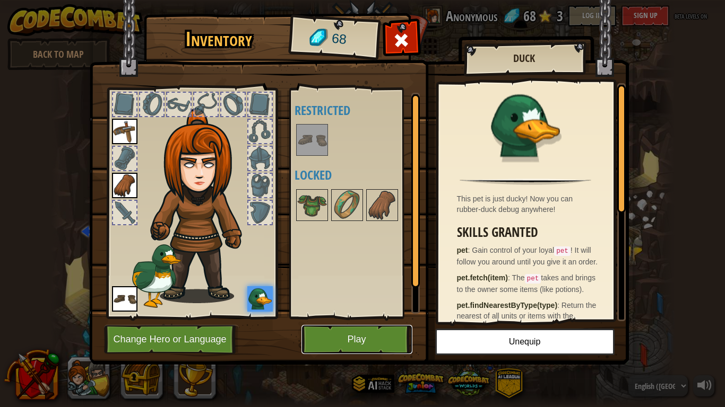
click at [315, 317] on button "Play" at bounding box center [356, 339] width 111 height 29
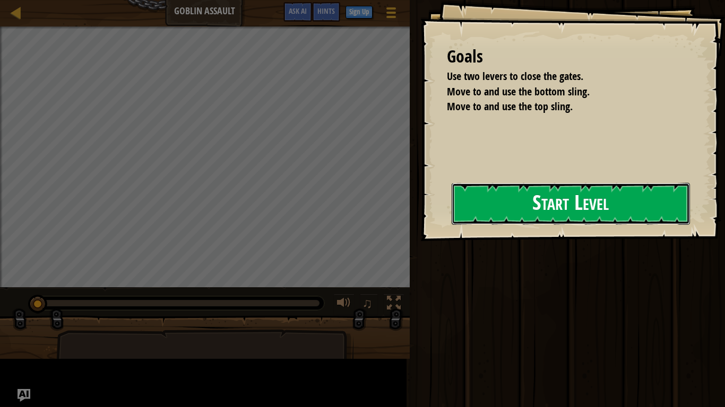
click at [546, 210] on button "Start Level" at bounding box center [570, 204] width 238 height 42
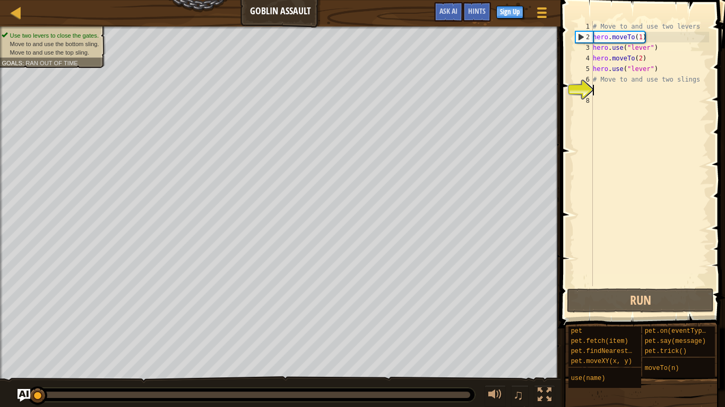
click at [616, 90] on div "# Move to and use two levers hero . moveTo ( 1 ) hero . use ( "lever" ) hero . …" at bounding box center [649, 164] width 118 height 286
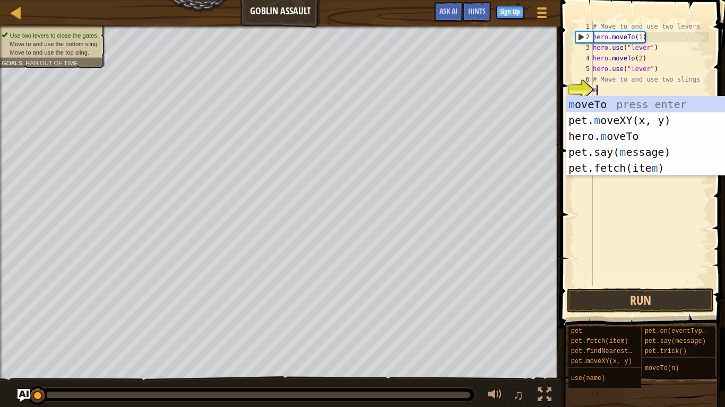
scroll to position [5, 0]
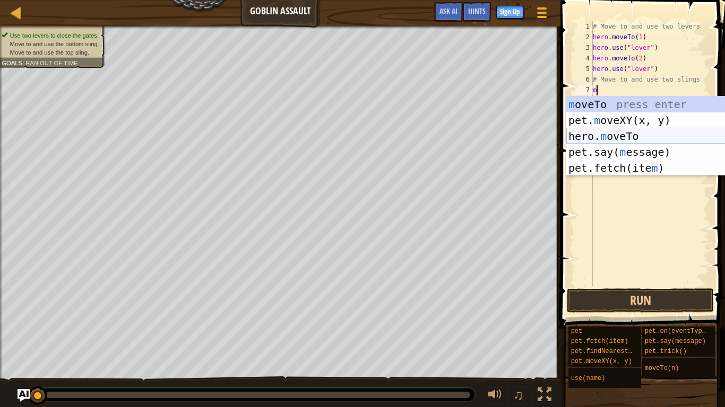
click at [641, 139] on div "m oveTo press enter pet. m oveXY(x, y) press enter hero. m oveTo press enter pe…" at bounding box center [666, 152] width 201 height 111
type textarea "hero.moveTo(2)"
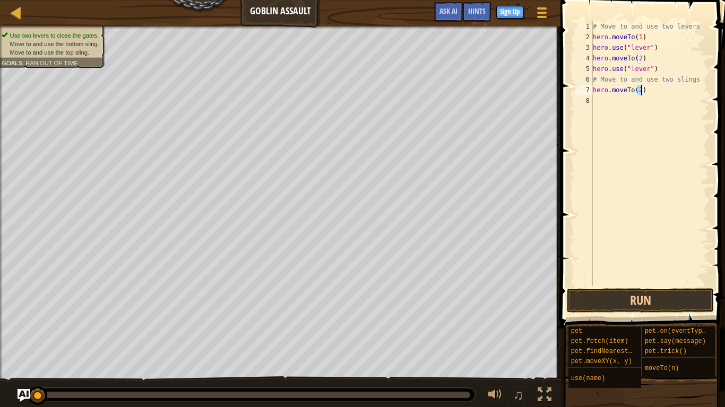
click at [603, 102] on div "# Move to and use two levers hero . moveTo ( 1 ) hero . use ( "lever" ) hero . …" at bounding box center [649, 164] width 118 height 286
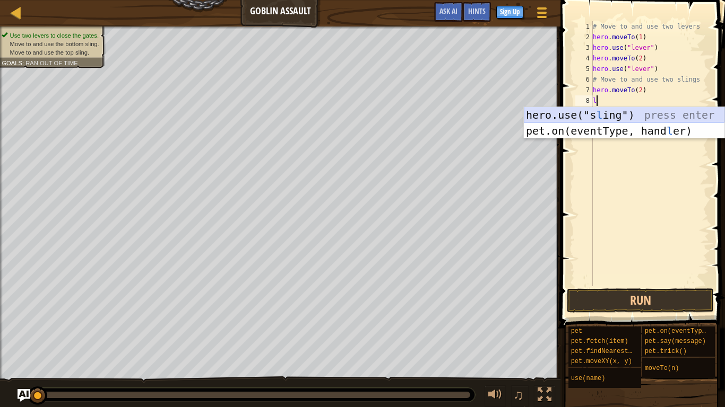
click at [660, 112] on div "hero.use("s l ing") press enter pet.on(eventType, hand l er) press enter" at bounding box center [624, 139] width 201 height 64
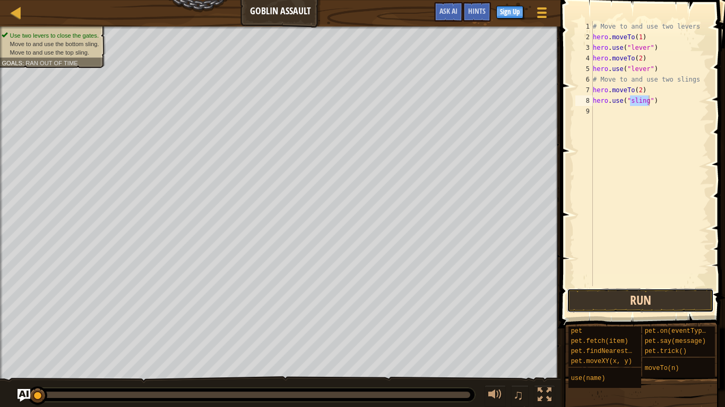
click at [638, 289] on button "Run" at bounding box center [640, 301] width 147 height 24
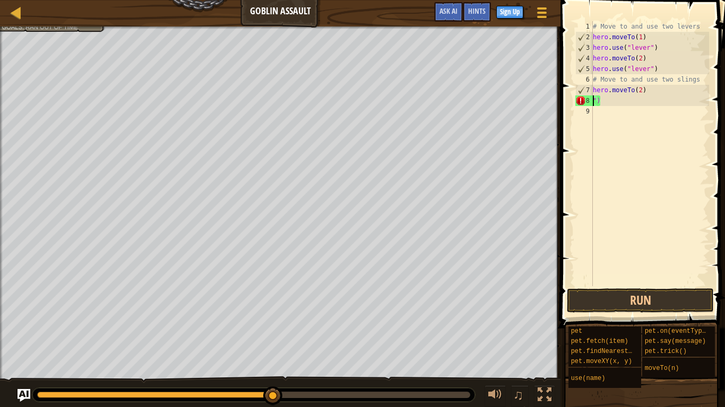
click at [654, 90] on div "# Move to and use two levers hero . moveTo ( 1 ) hero . use ( "lever" ) hero . …" at bounding box center [649, 164] width 118 height 286
type textarea "h"
click at [605, 101] on div "# Move to and use two levers hero . moveTo ( 1 ) hero . use ( "lever" ) hero . …" at bounding box center [649, 164] width 118 height 286
type textarea """
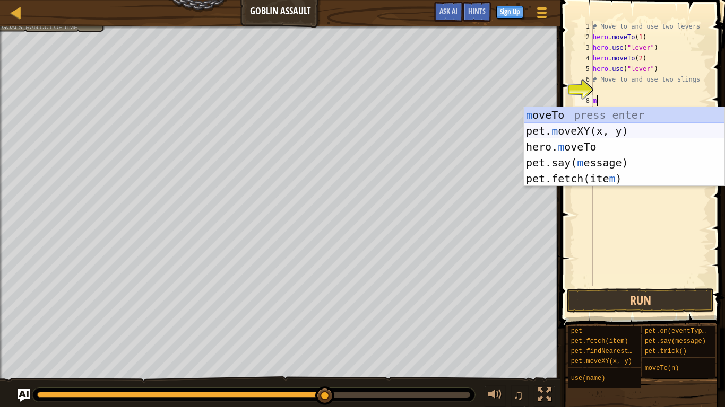
click at [578, 131] on div "m oveTo press enter pet. m oveXY(x, y) press enter hero. m oveTo press enter pe…" at bounding box center [624, 162] width 201 height 111
type textarea "pet.moveXY(xoxo, yoyo)"
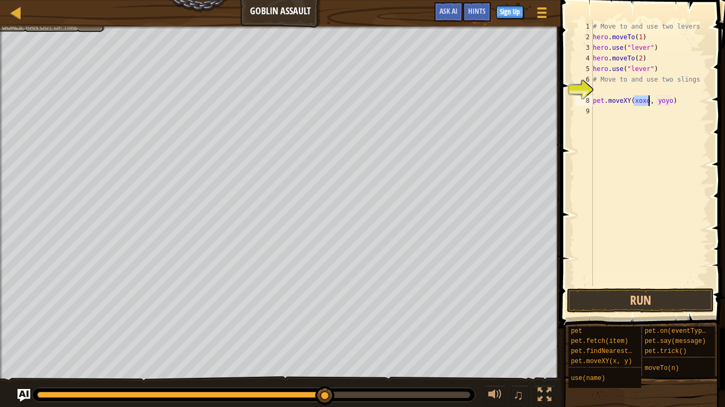
click at [605, 115] on div "# Move to and use two levers hero . moveTo ( 1 ) hero . use ( "lever" ) hero . …" at bounding box center [649, 164] width 118 height 286
type textarea "m"
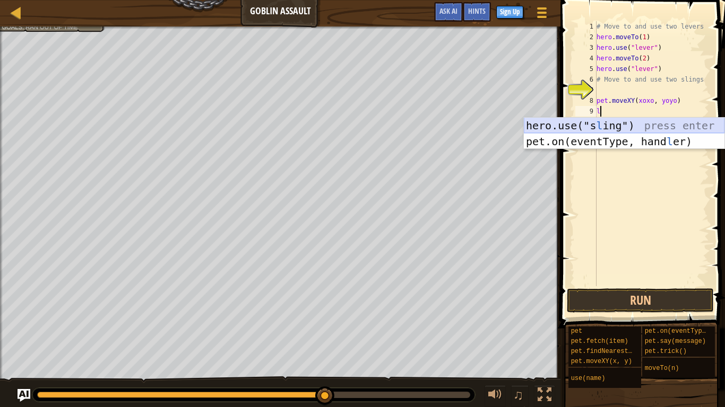
click at [616, 122] on div "hero.use("s l ing") press enter pet.on(eventType, hand l er) press enter" at bounding box center [624, 150] width 201 height 64
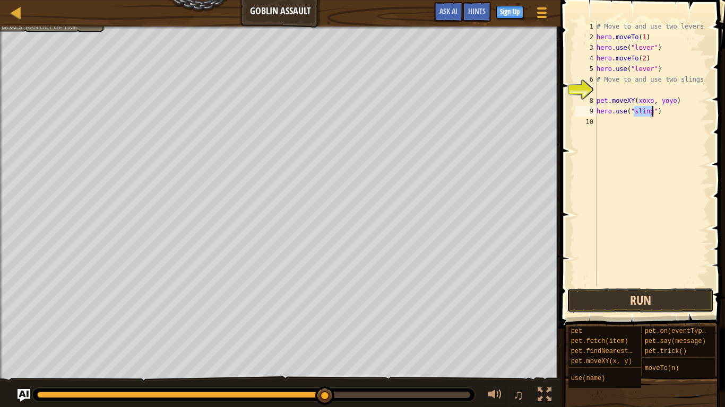
click at [635, 302] on button "Run" at bounding box center [640, 301] width 147 height 24
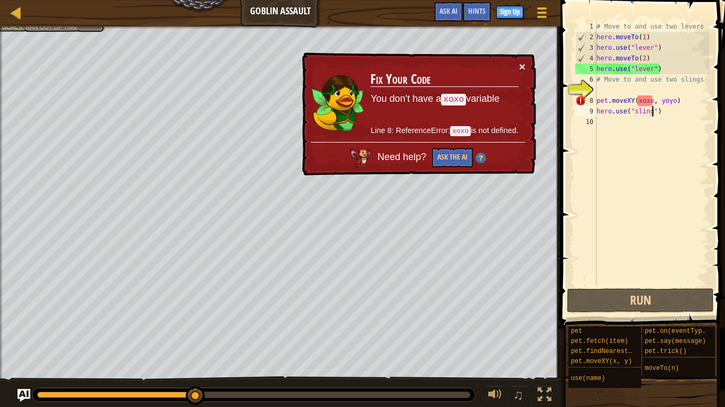
click at [522, 64] on button "×" at bounding box center [522, 66] width 6 height 11
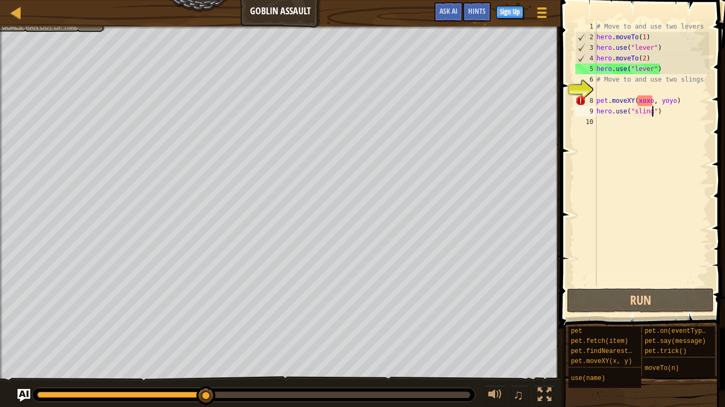
click at [677, 99] on div "# Move to and use two levers hero . moveTo ( 1 ) hero . use ( "lever" ) hero . …" at bounding box center [651, 164] width 115 height 286
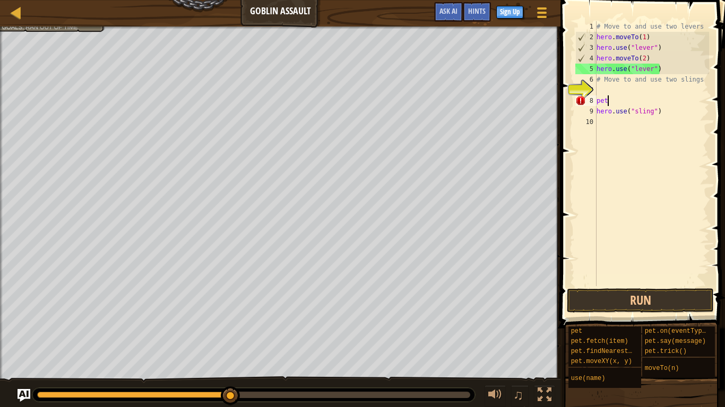
type textarea "p"
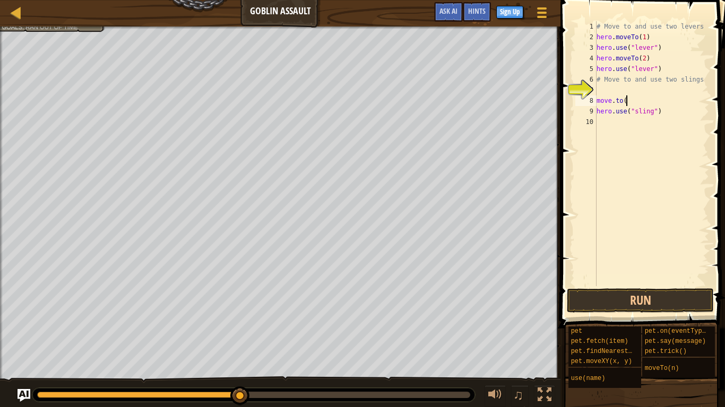
scroll to position [5, 4]
type textarea "[DOMAIN_NAME](4)"
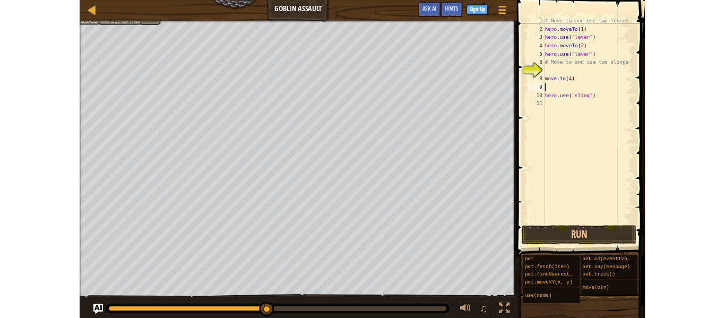
scroll to position [5, 0]
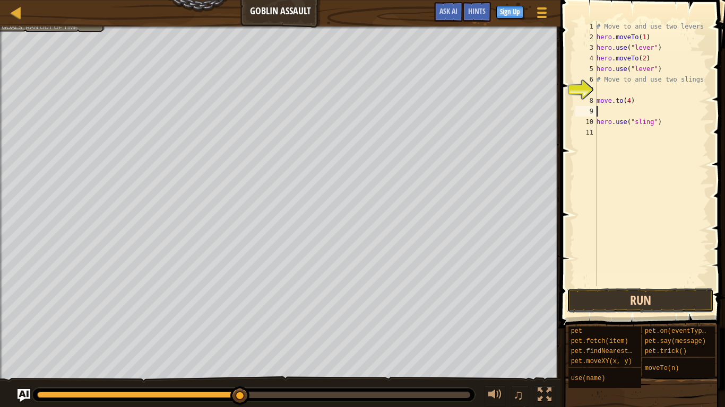
click at [646, 292] on button "Run" at bounding box center [640, 301] width 147 height 24
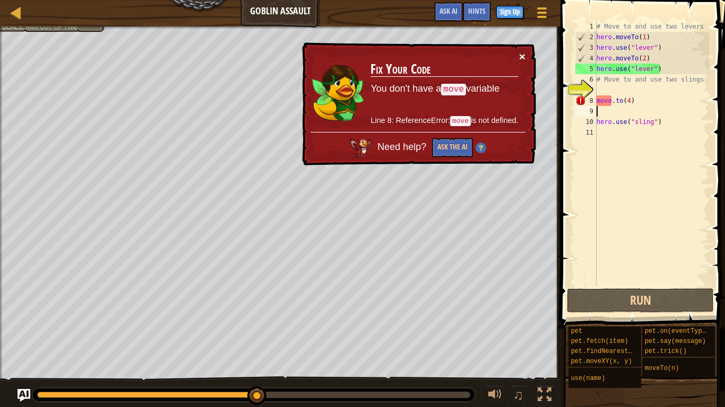
click at [519, 55] on button "×" at bounding box center [522, 56] width 6 height 11
